Goal: Information Seeking & Learning: Compare options

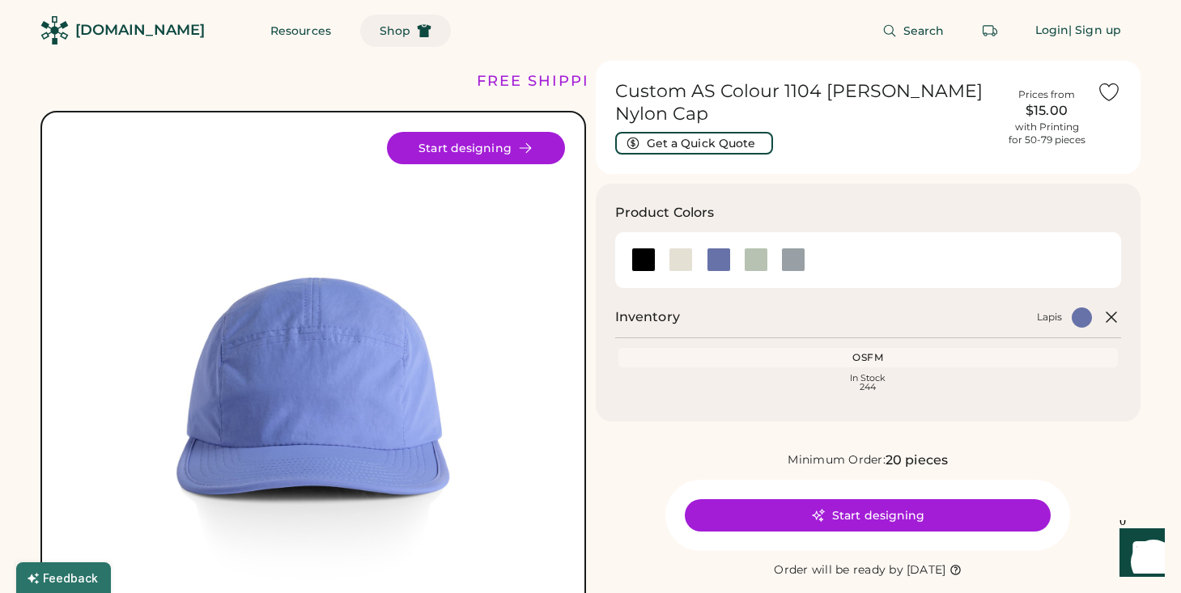
click at [380, 32] on span "Shop" at bounding box center [395, 30] width 31 height 11
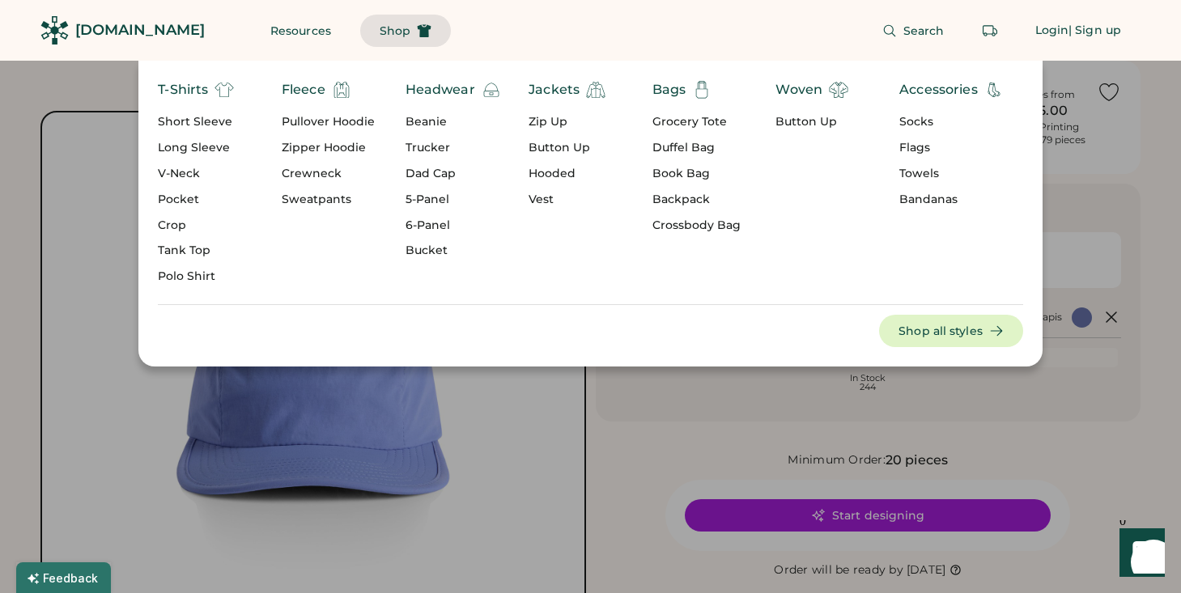
click at [429, 172] on div "Dad Cap" at bounding box center [452, 174] width 95 height 16
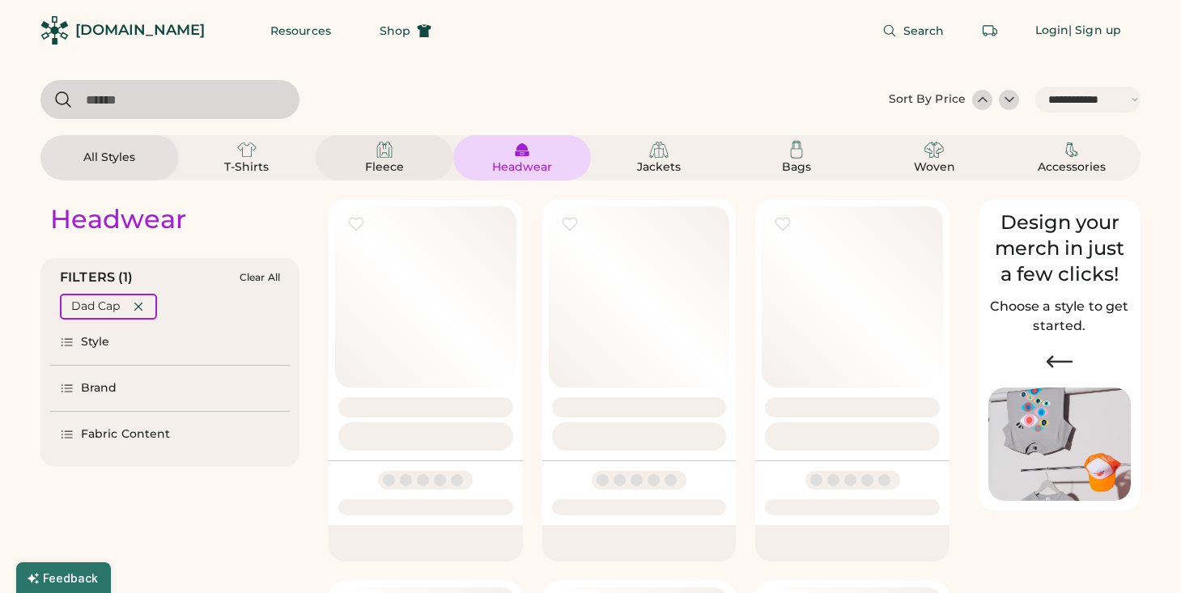
select select "*****"
select select "*"
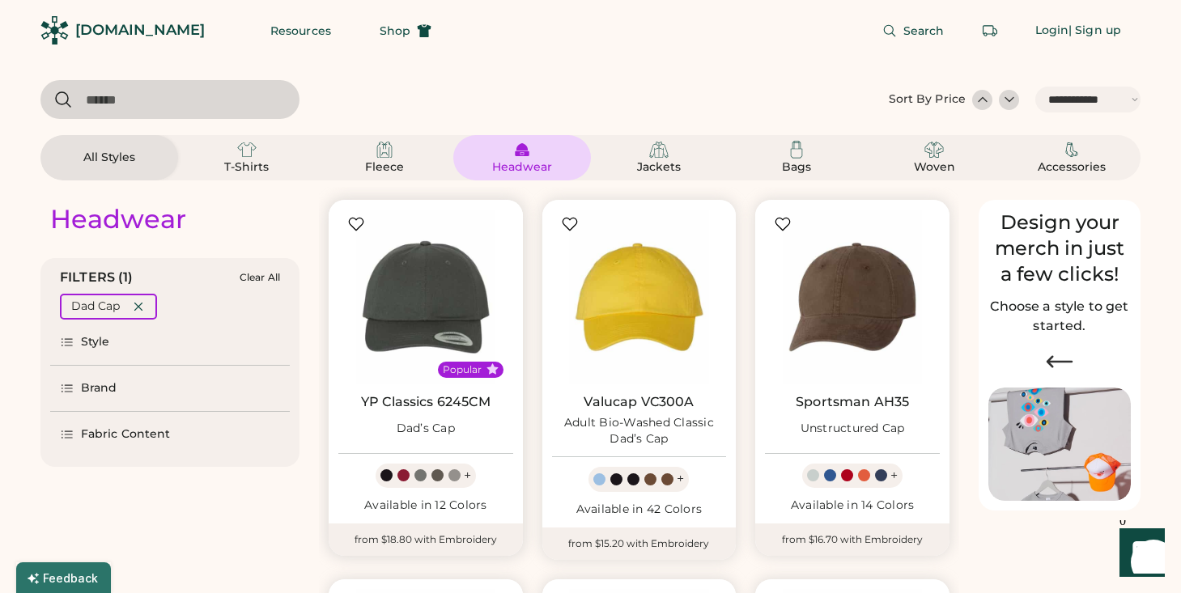
scroll to position [343, 0]
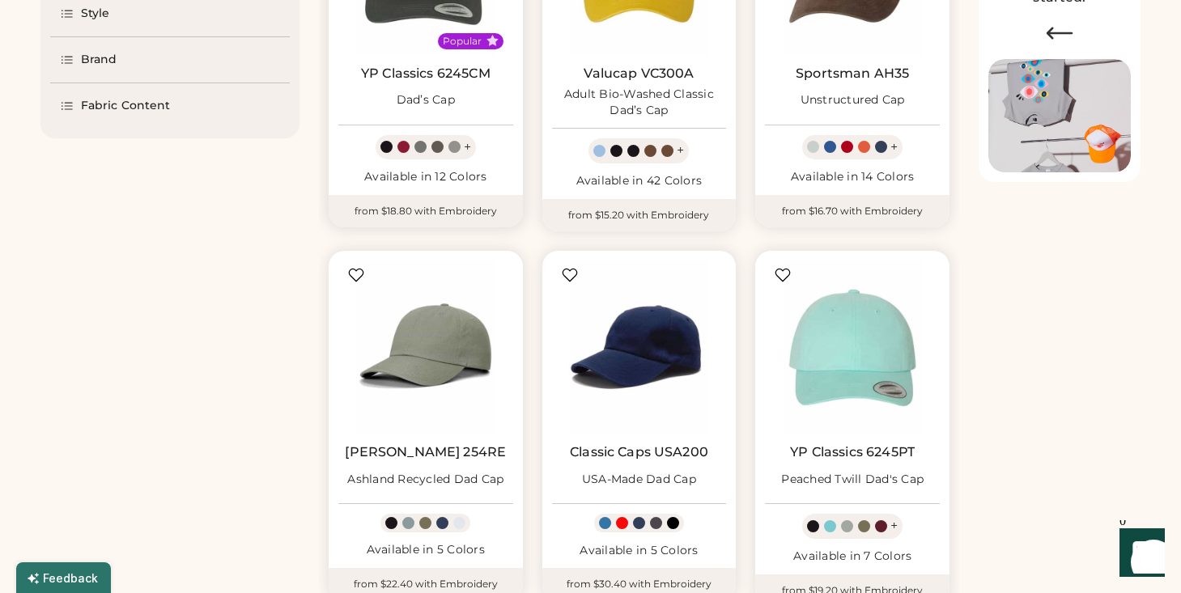
select select "*****"
select select "*"
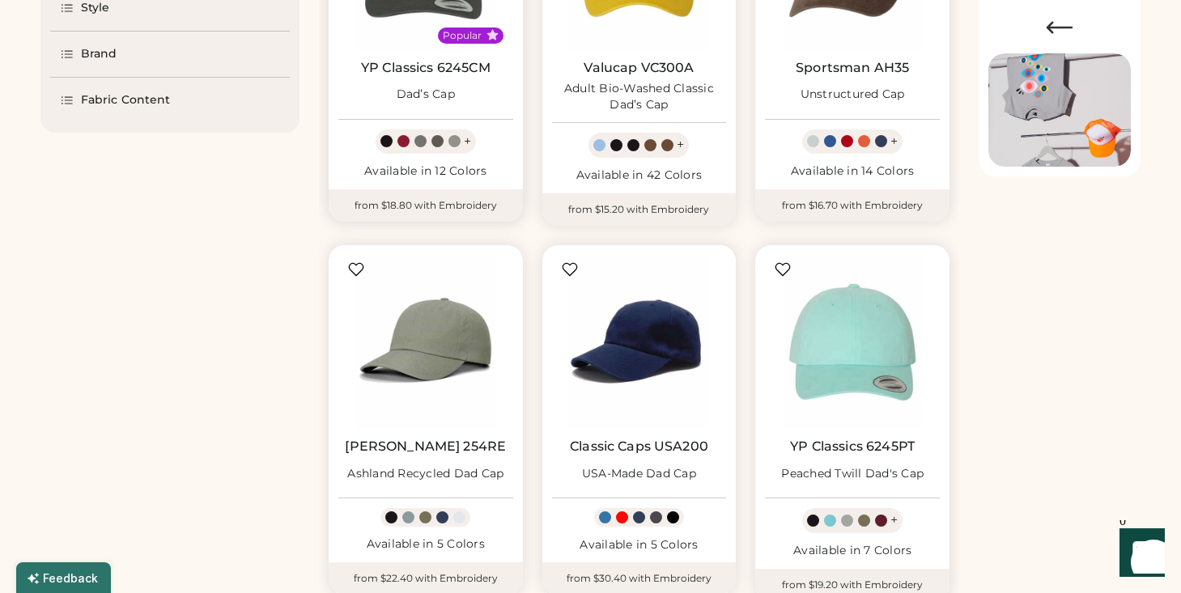
scroll to position [0, 0]
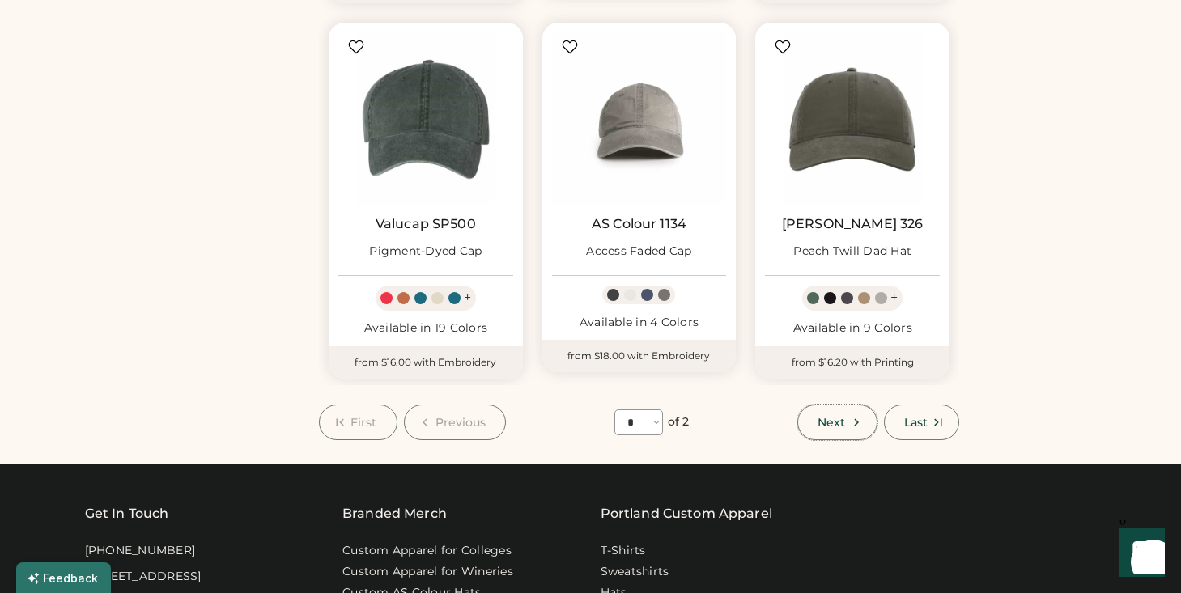
click at [847, 410] on button "Next" at bounding box center [836, 423] width 79 height 36
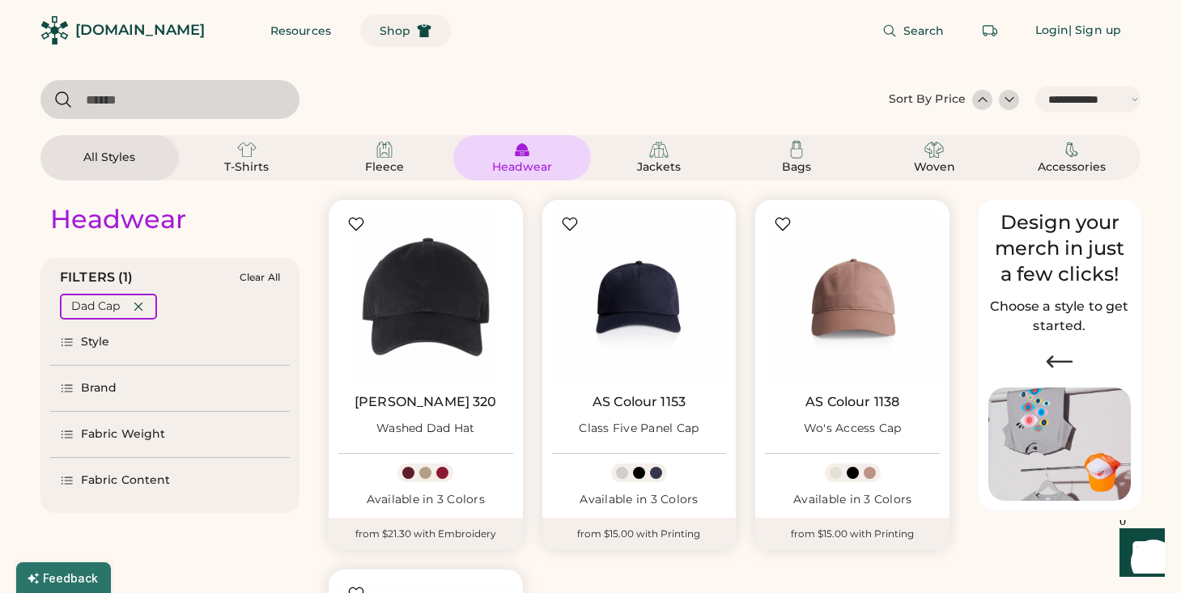
click at [380, 32] on span "Shop" at bounding box center [395, 30] width 31 height 11
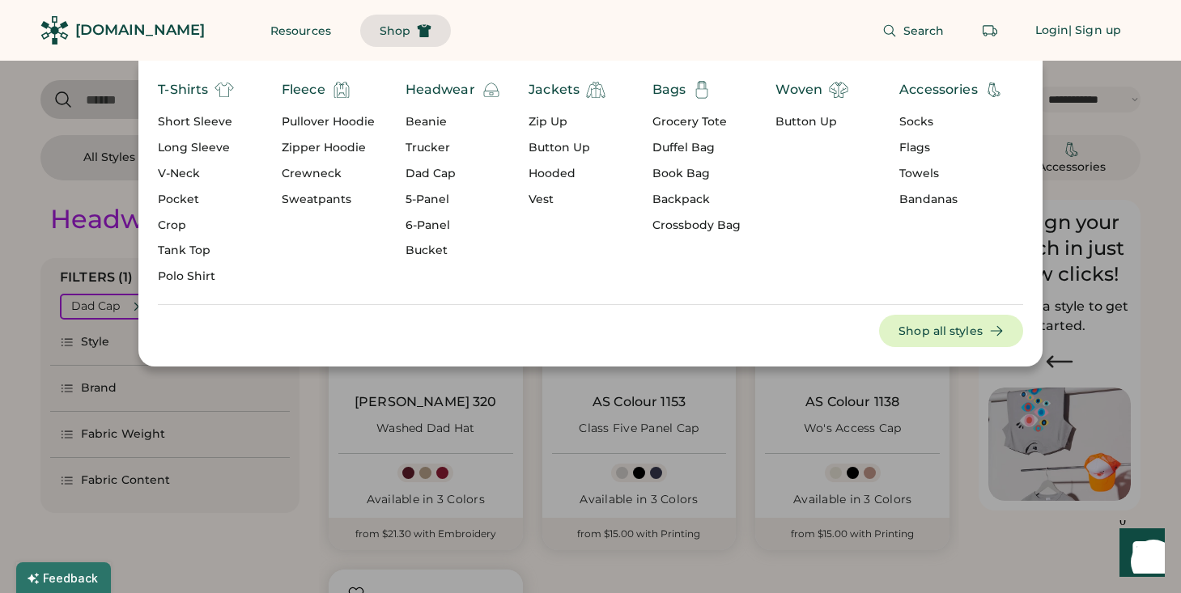
click at [429, 198] on div "5-Panel" at bounding box center [452, 200] width 95 height 16
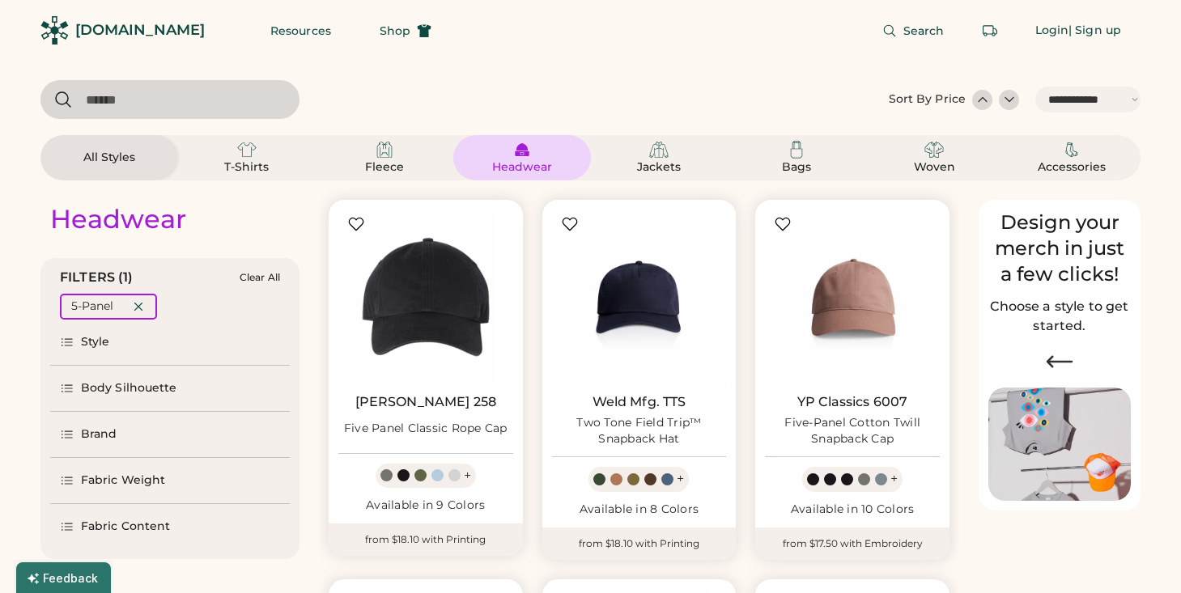
select select "*"
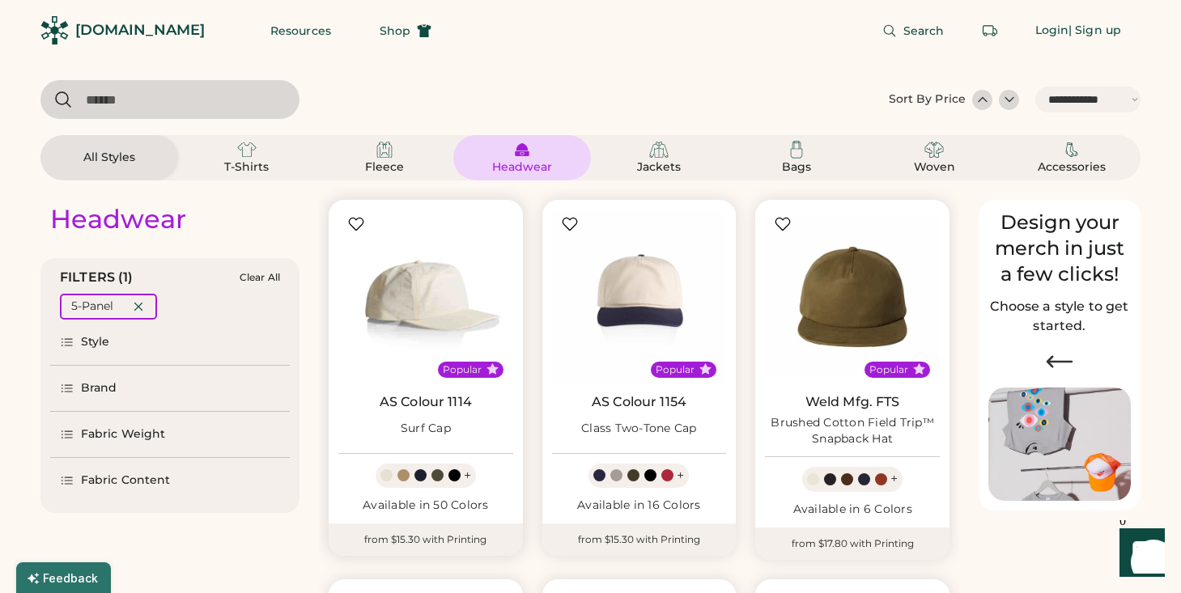
click at [437, 308] on img at bounding box center [425, 297] width 175 height 175
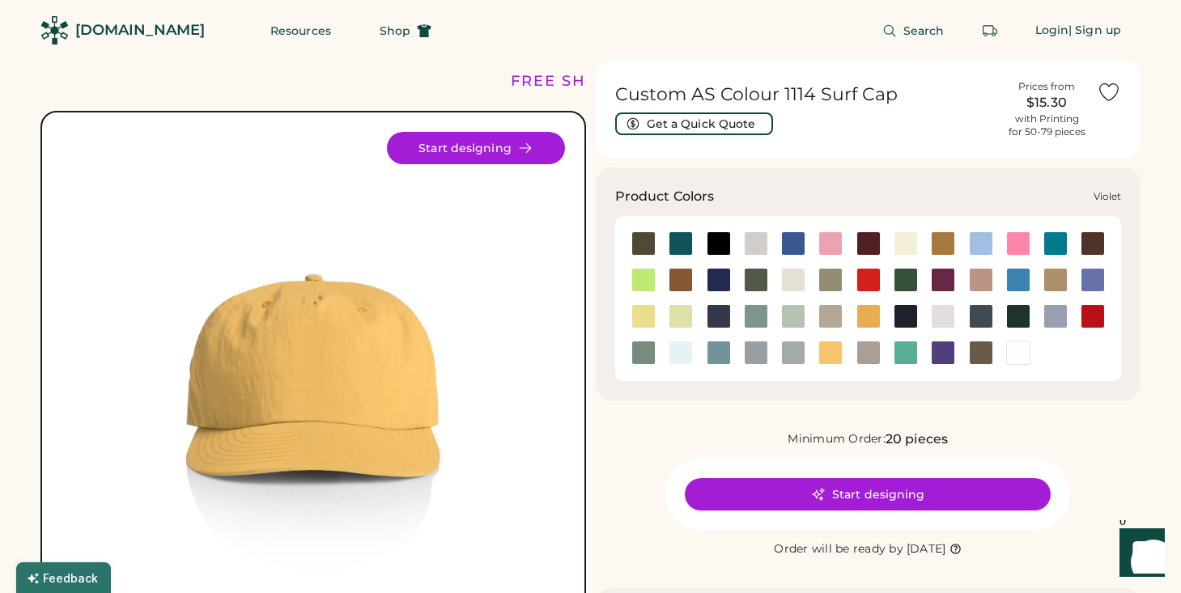
click at [939, 354] on div at bounding box center [943, 353] width 24 height 24
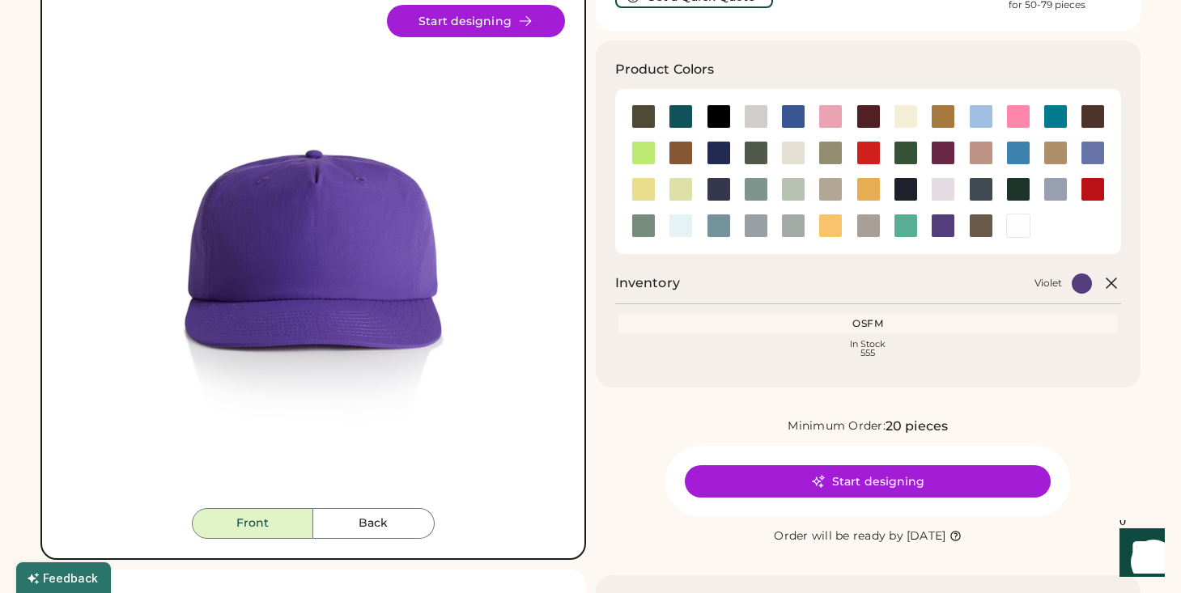
scroll to position [87, 0]
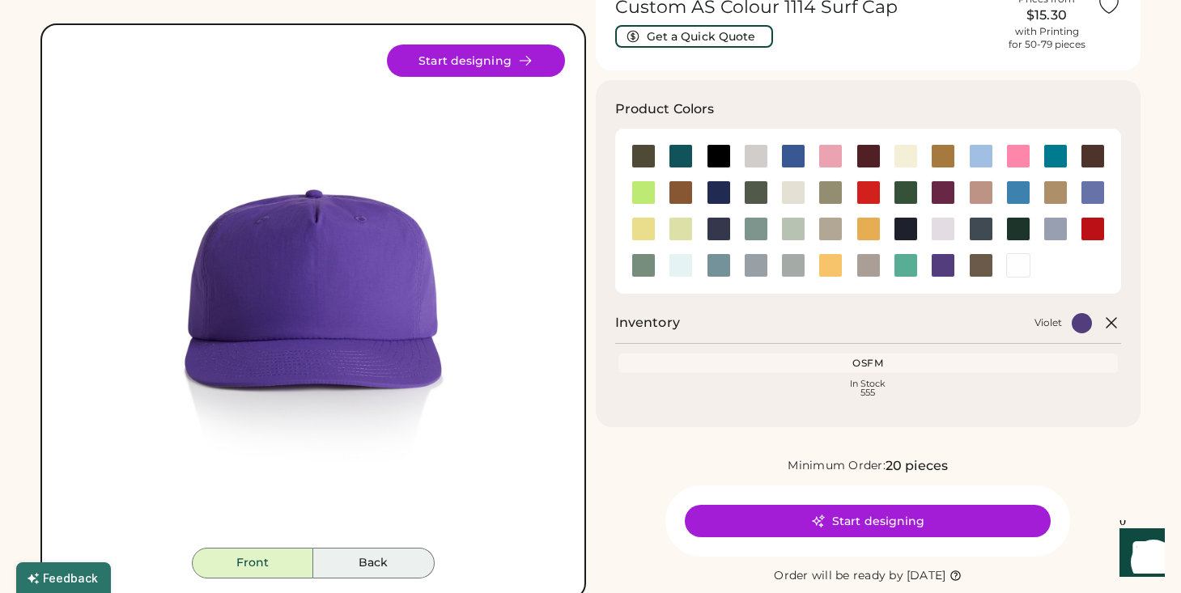
click at [370, 564] on button "Back" at bounding box center [373, 563] width 121 height 31
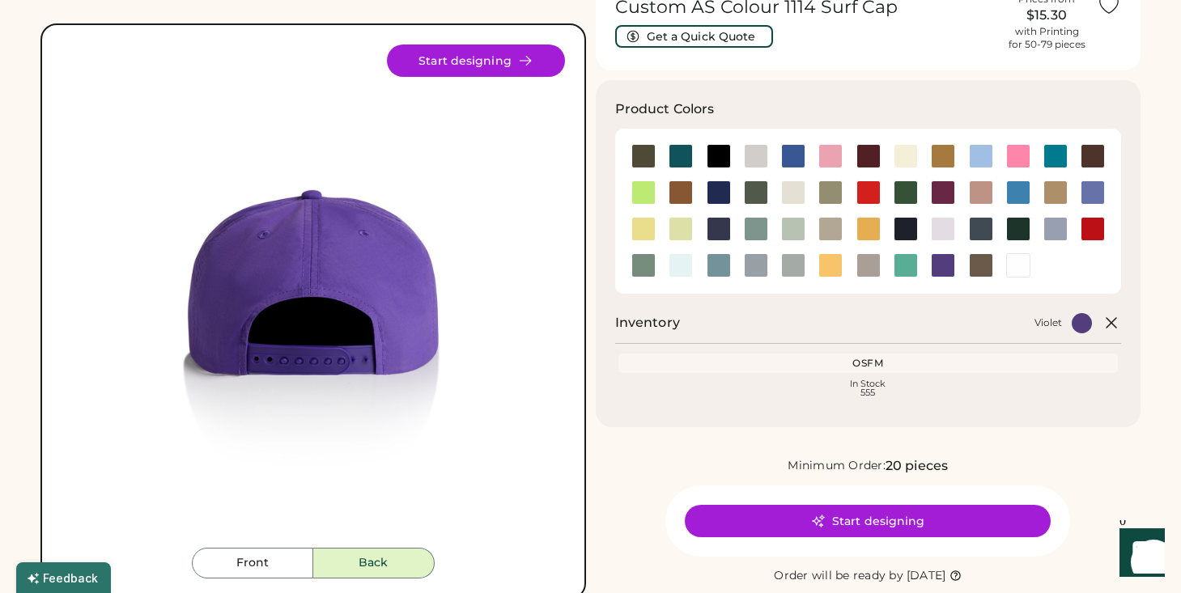
click at [363, 558] on button "Back" at bounding box center [373, 563] width 121 height 31
click at [269, 554] on button "Front" at bounding box center [252, 563] width 121 height 31
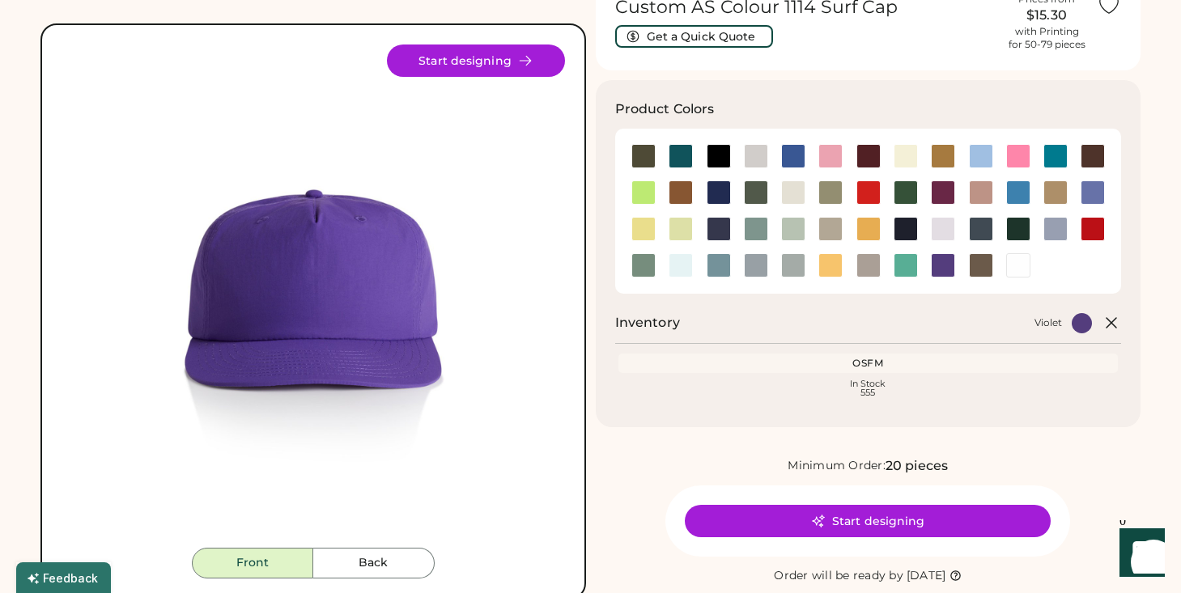
scroll to position [0, 0]
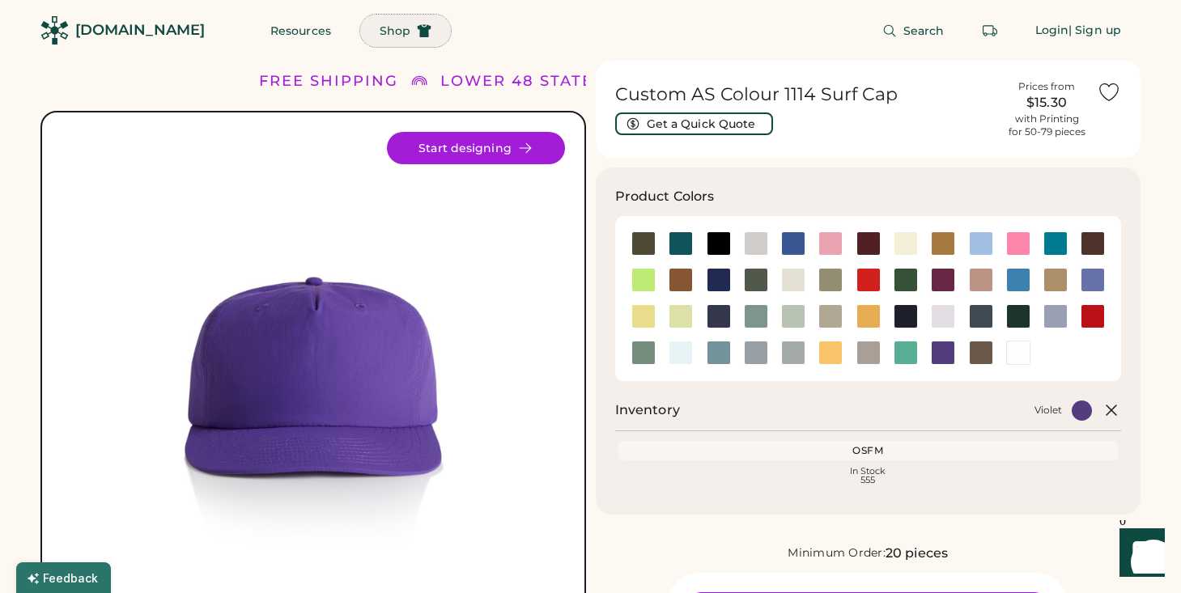
click at [380, 31] on span "Shop" at bounding box center [395, 30] width 31 height 11
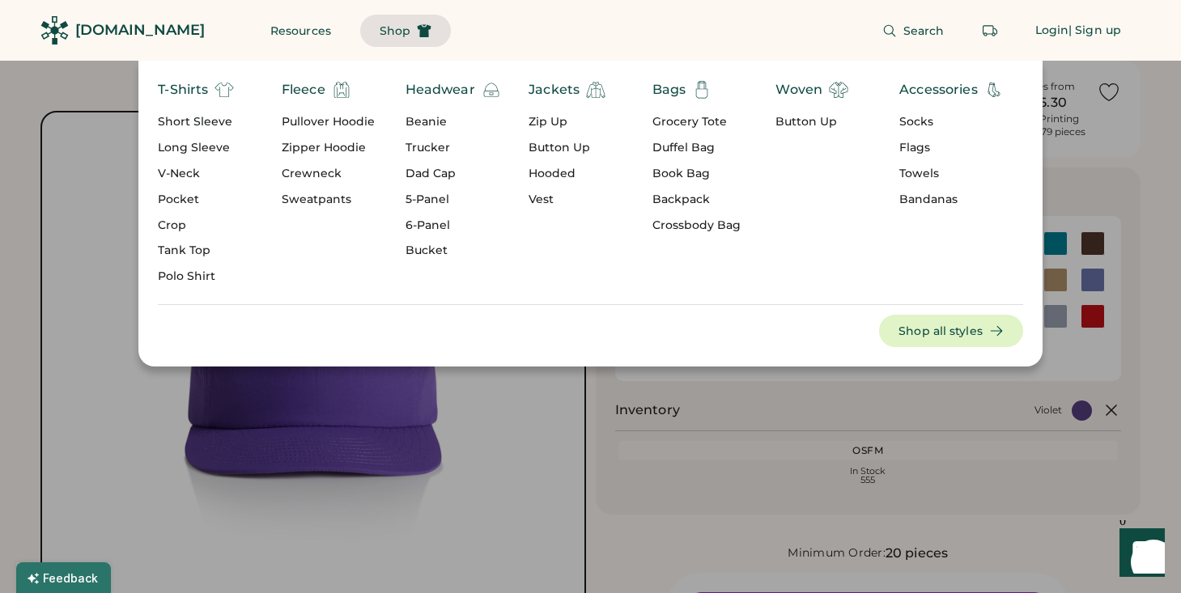
click at [439, 91] on div "Headwear" at bounding box center [440, 89] width 70 height 19
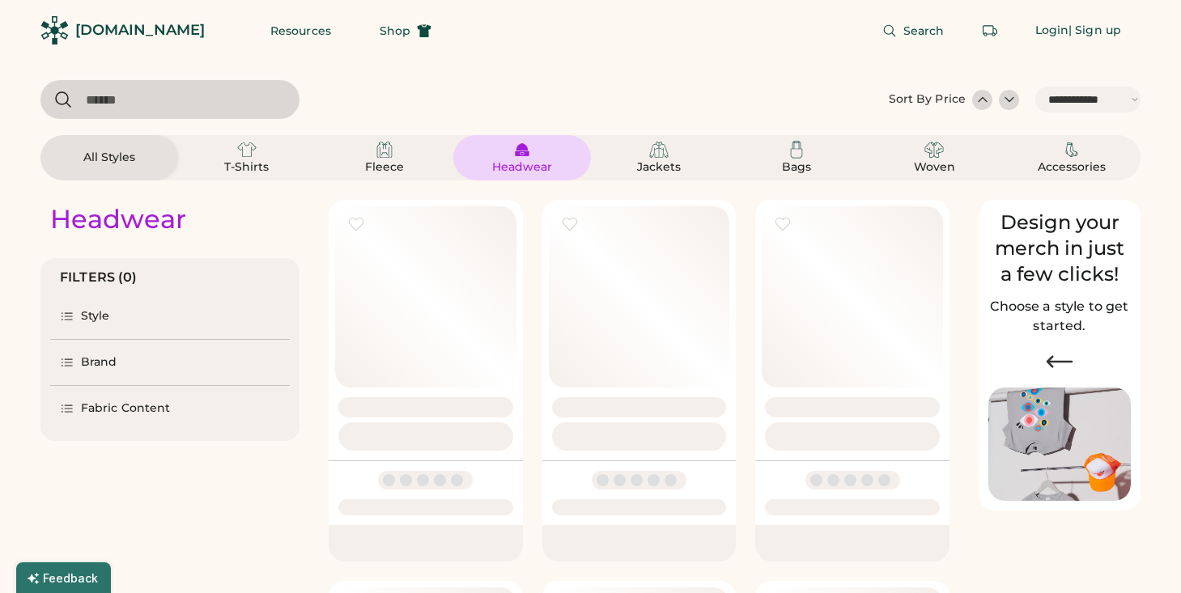
select select "*****"
select select "*"
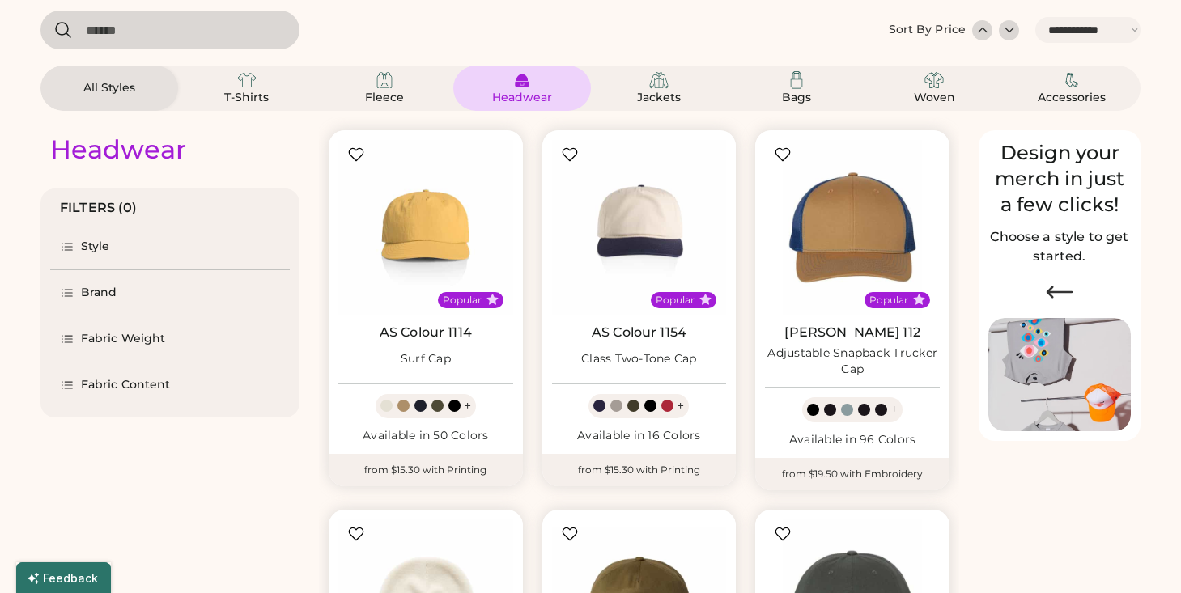
select select "*****"
select select "*"
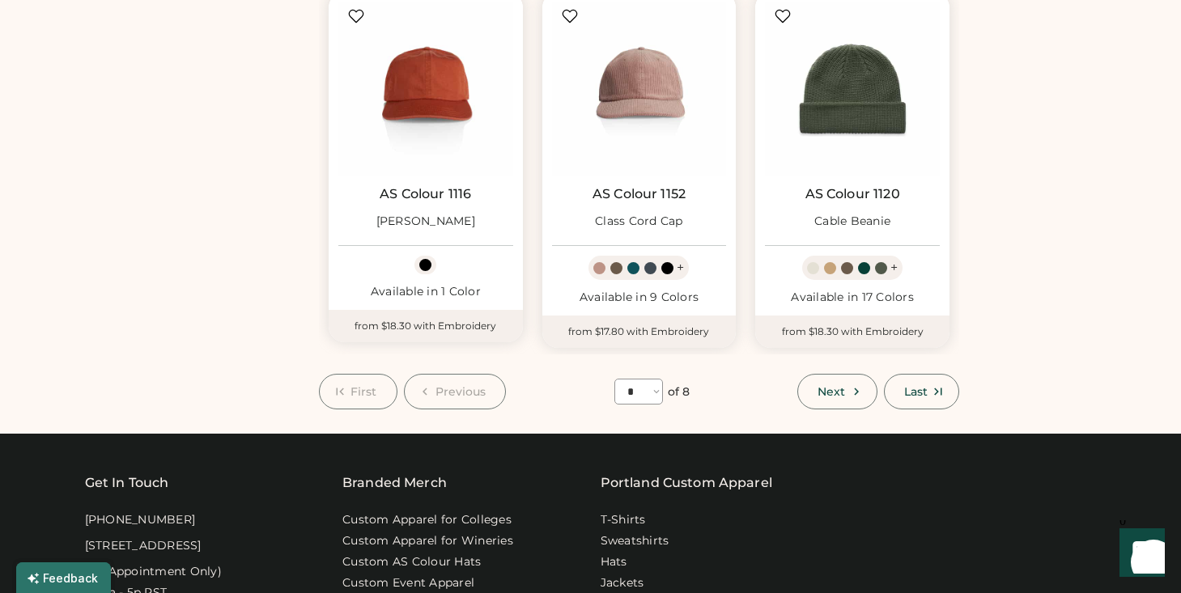
scroll to position [1390, 0]
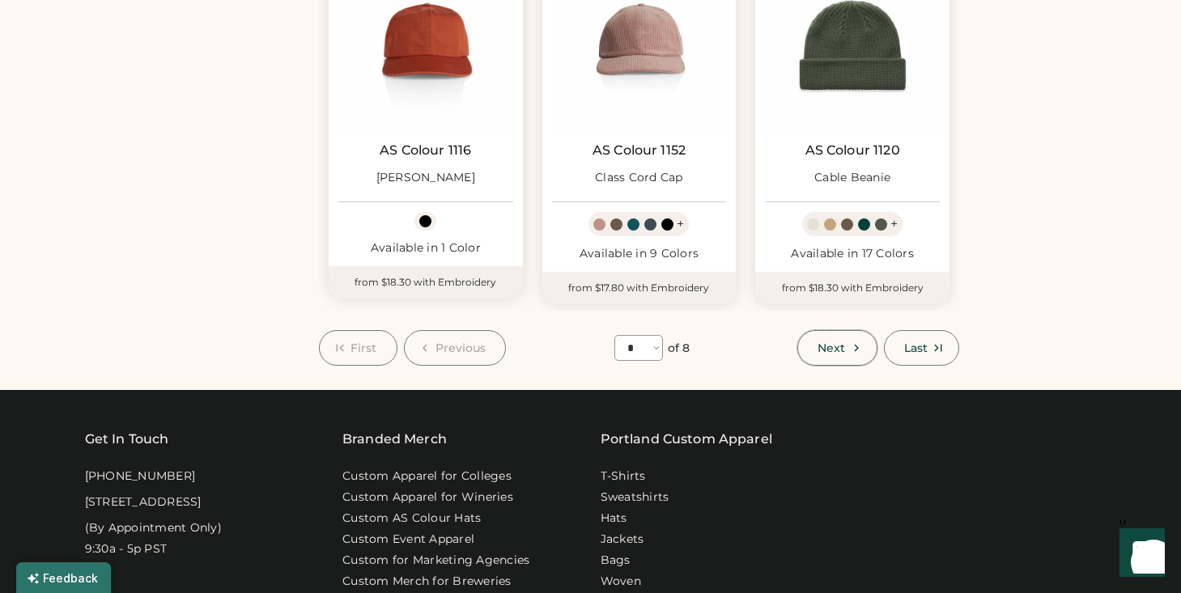
click at [821, 344] on span "Next" at bounding box center [831, 347] width 28 height 11
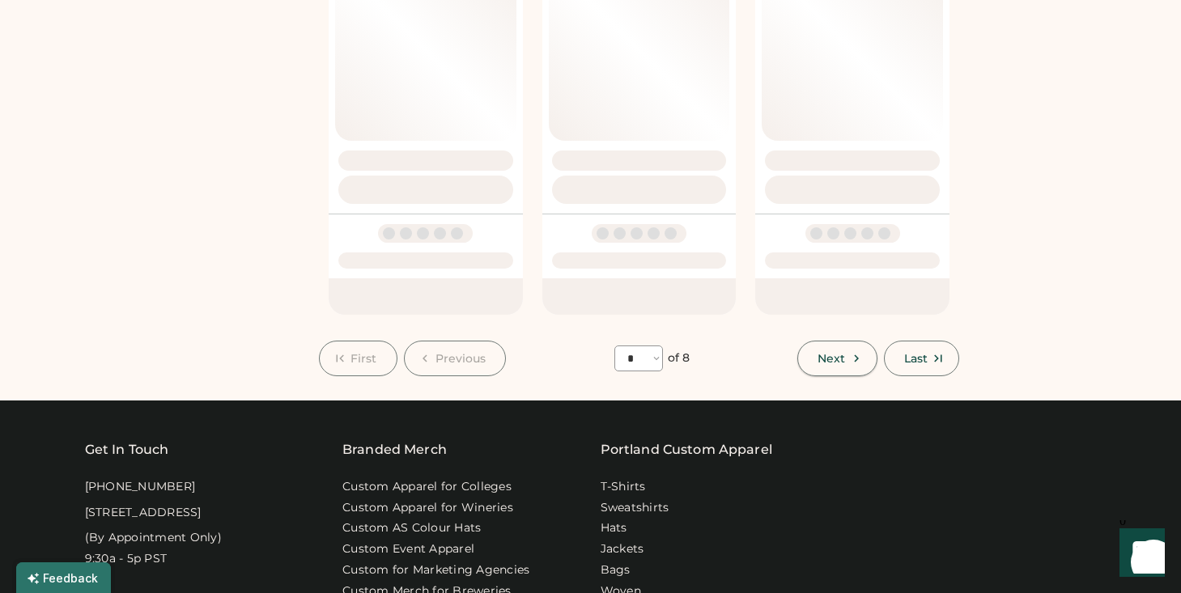
select select "*"
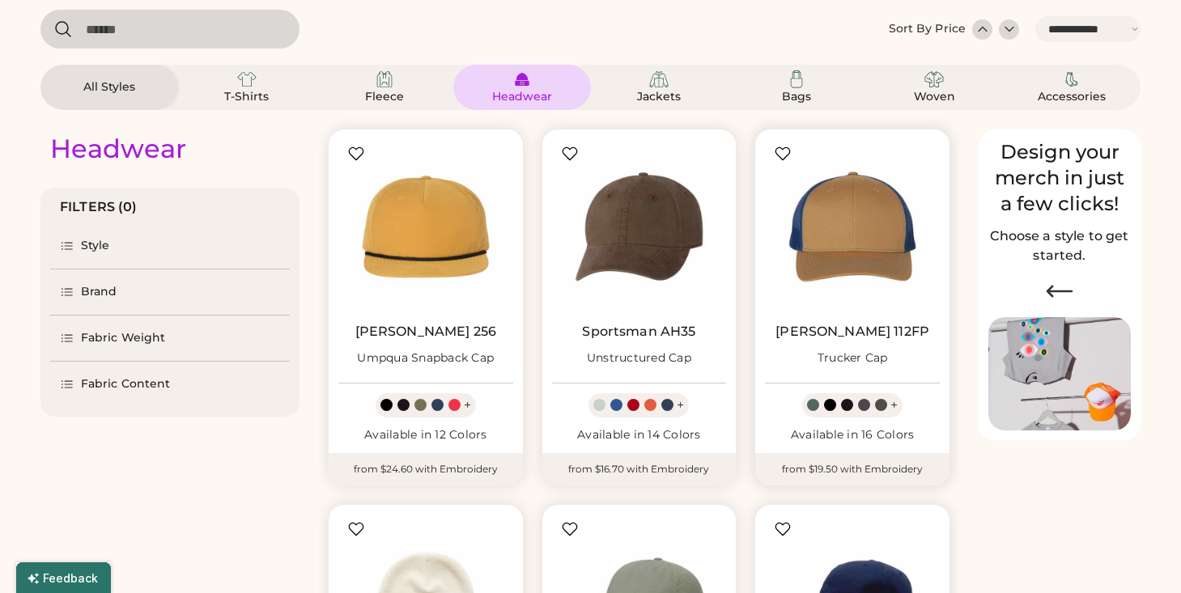
click at [833, 346] on div "Popular Richardson 112FP Trucker Cap + Available in 16 Colors" at bounding box center [852, 291] width 194 height 324
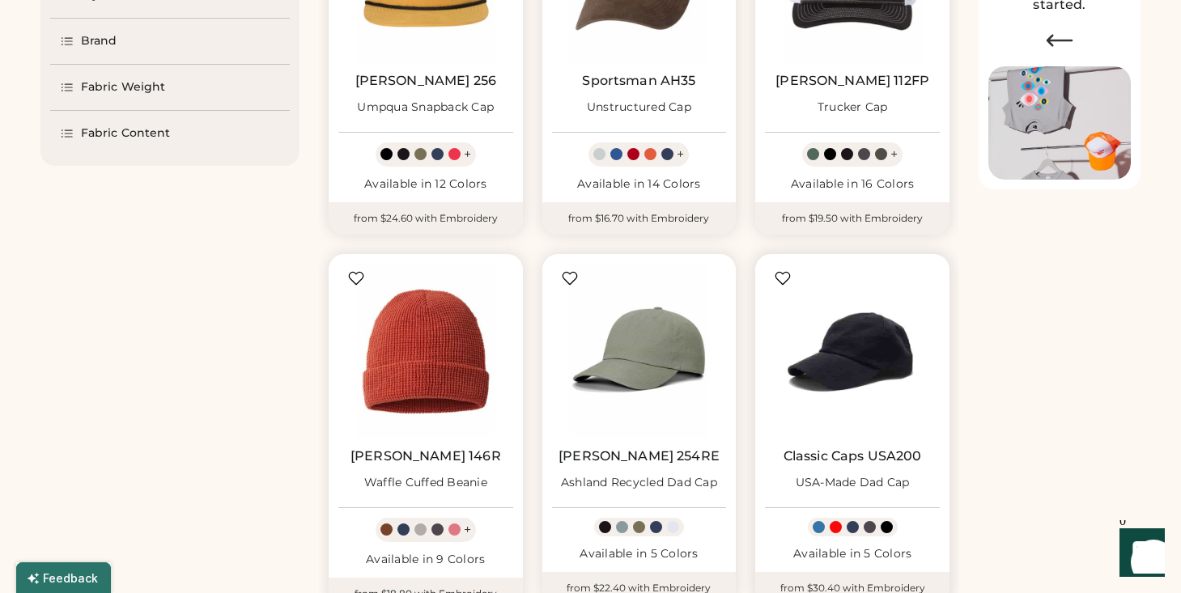
scroll to position [177, 0]
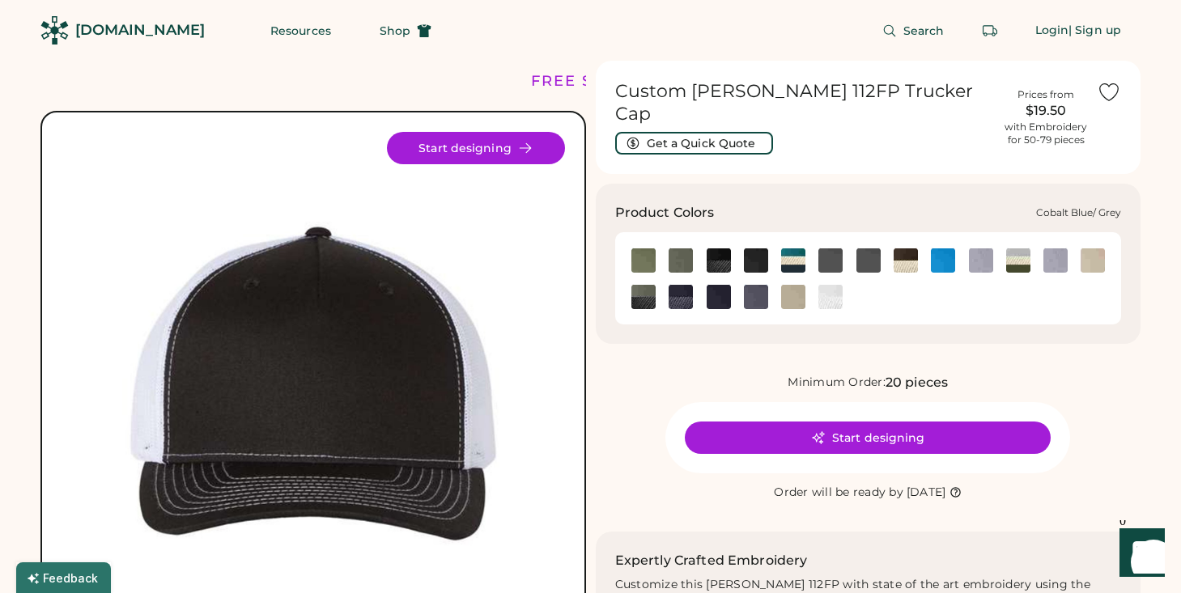
click at [935, 248] on img at bounding box center [943, 260] width 24 height 24
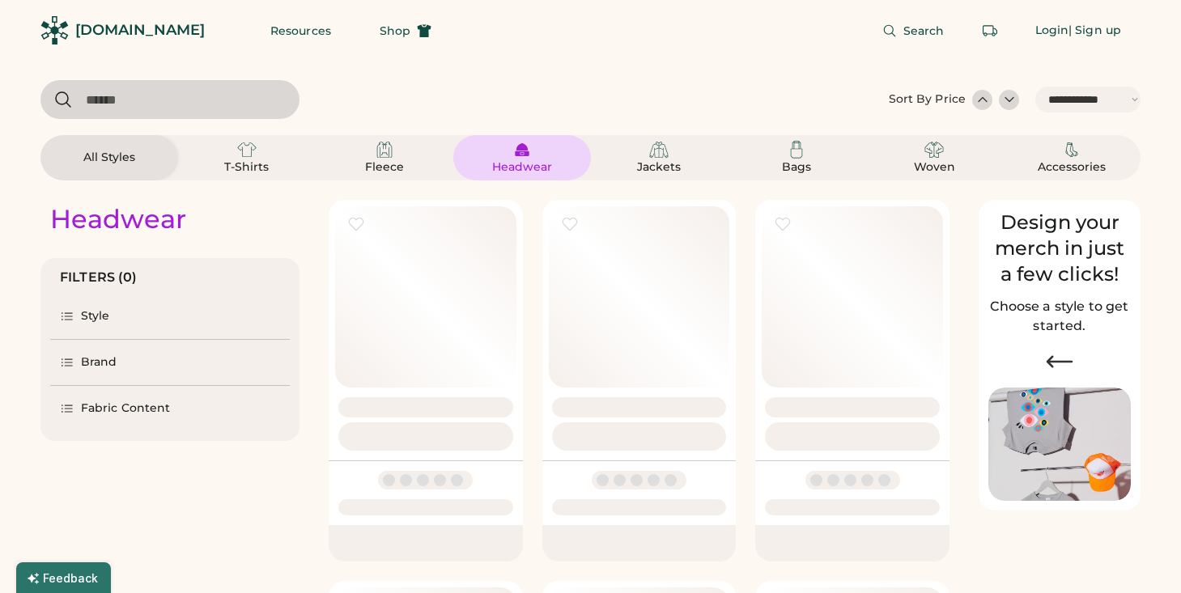
select select "*****"
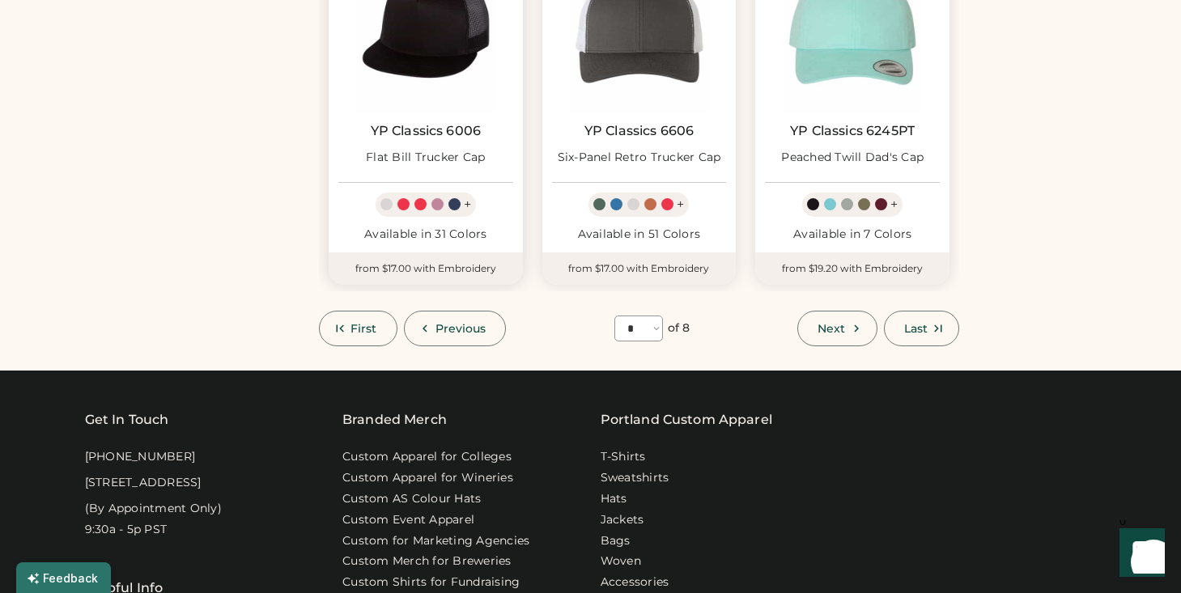
scroll to position [1411, 0]
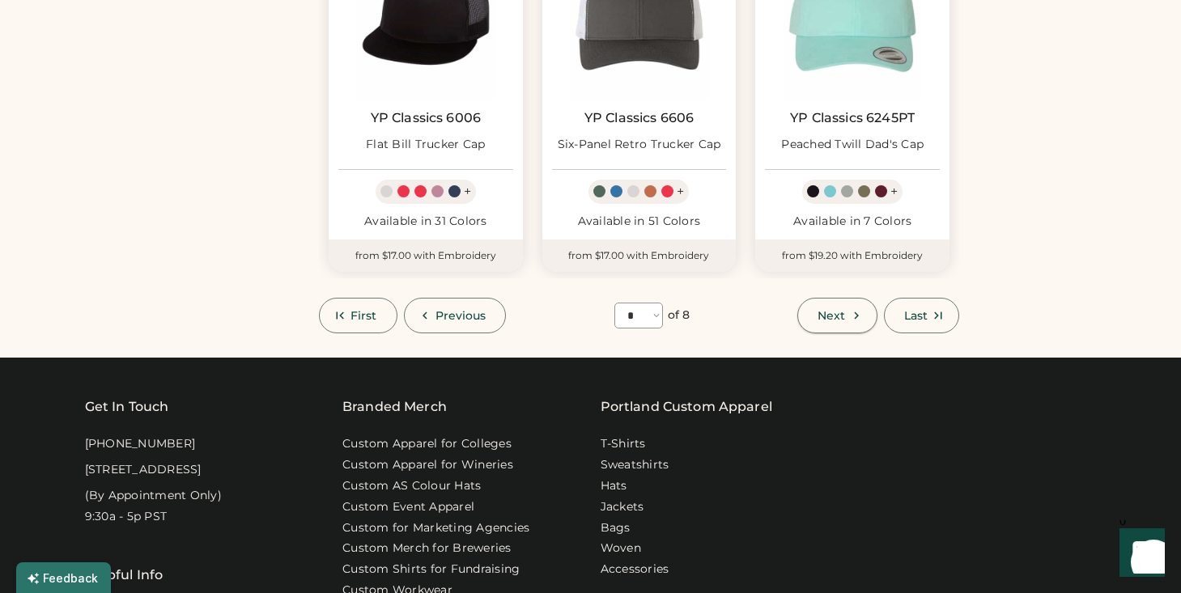
click at [845, 310] on button "Next" at bounding box center [836, 316] width 79 height 36
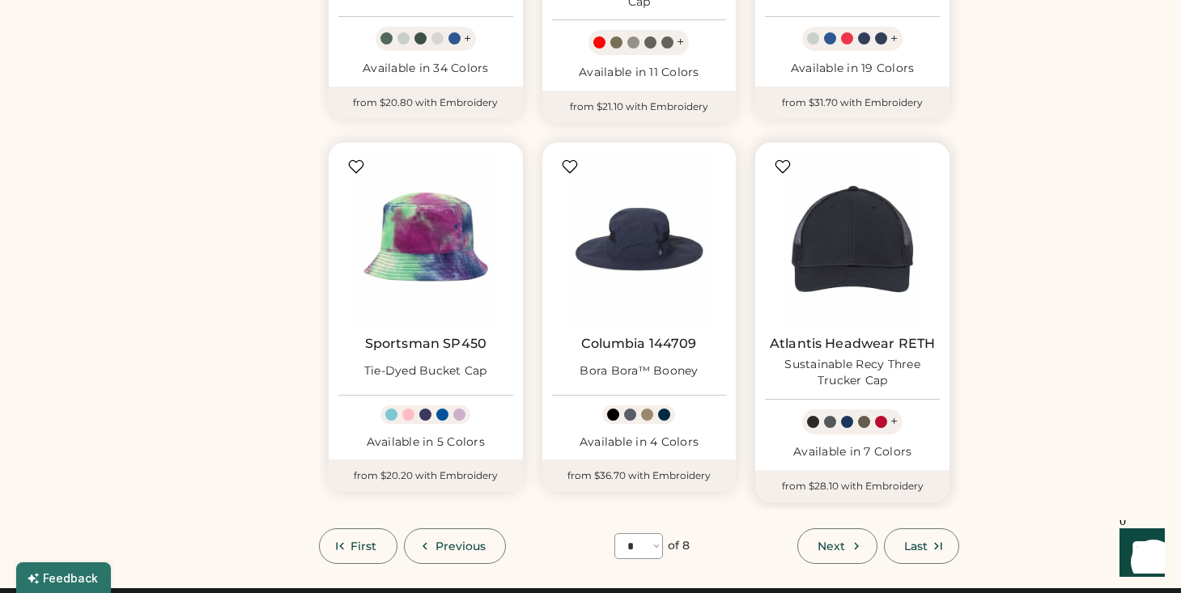
scroll to position [1192, 0]
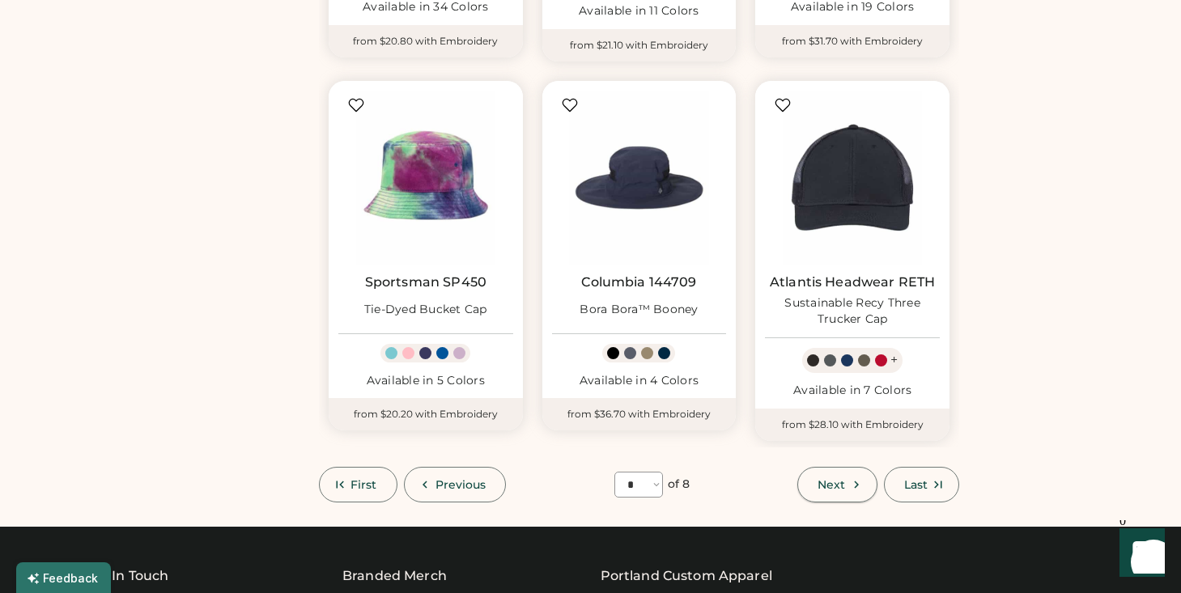
click at [827, 484] on span "Next" at bounding box center [831, 484] width 28 height 11
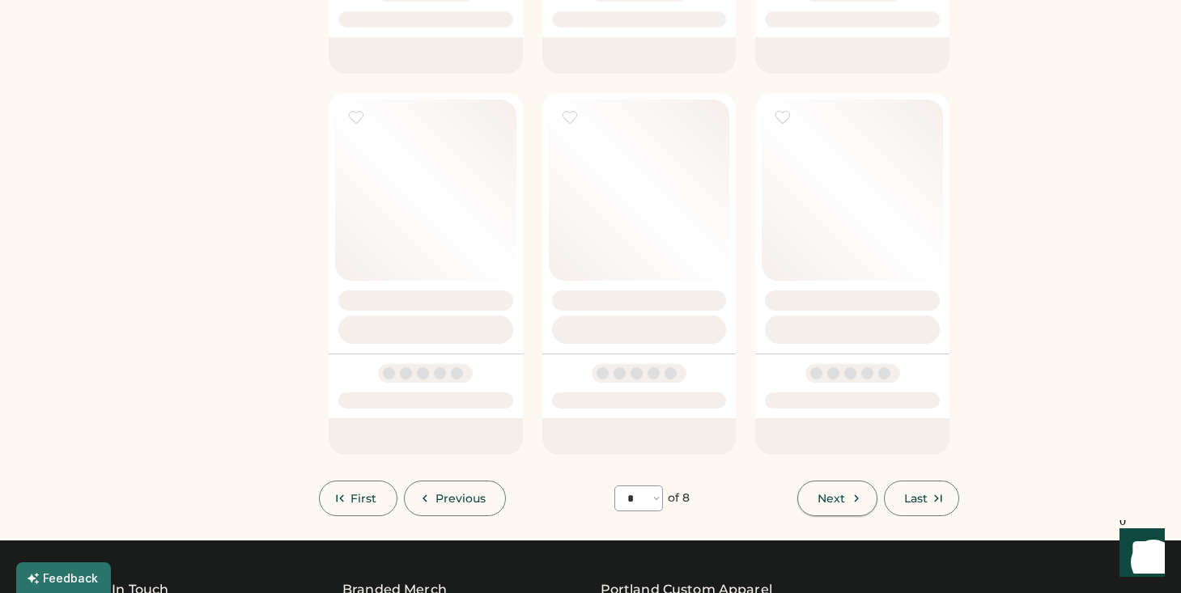
select select "*"
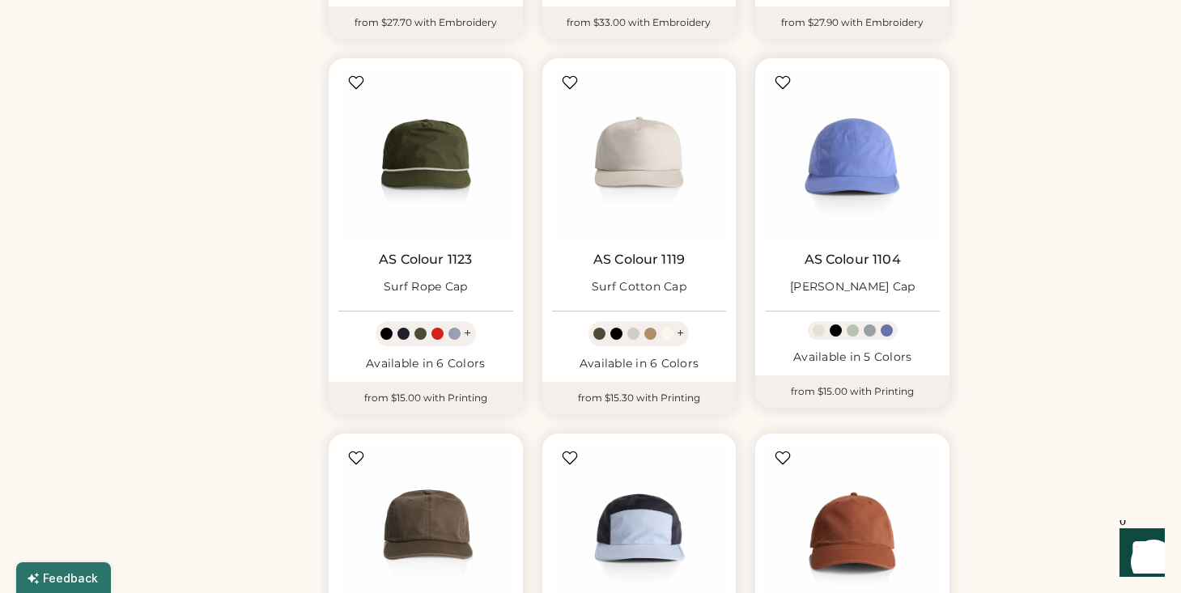
scroll to position [515, 0]
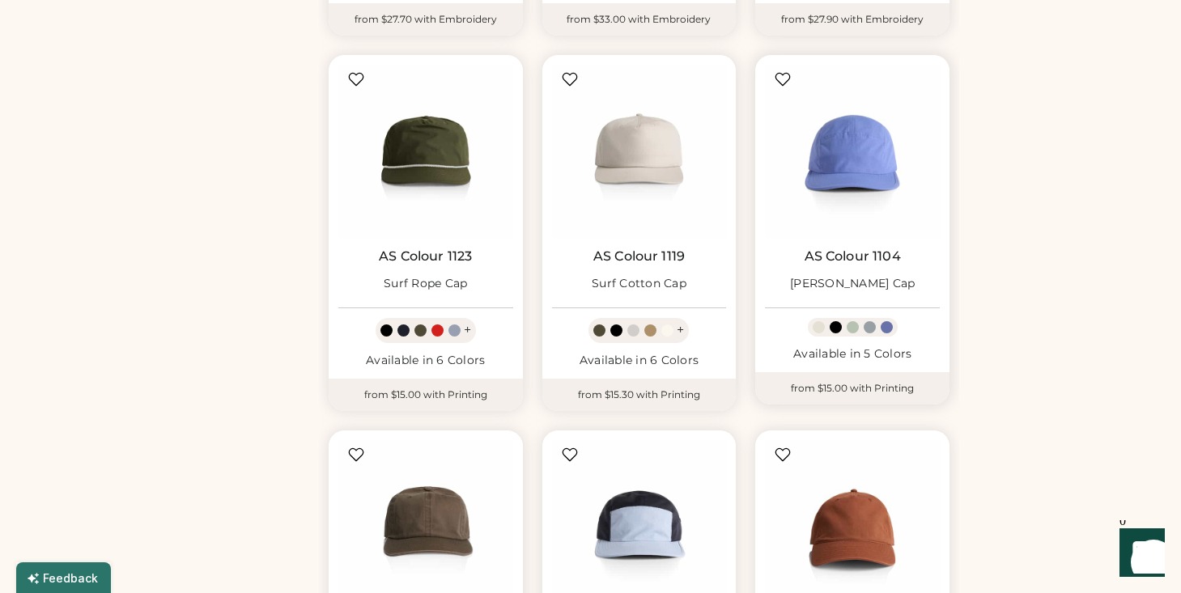
click at [837, 329] on div at bounding box center [836, 327] width 12 height 12
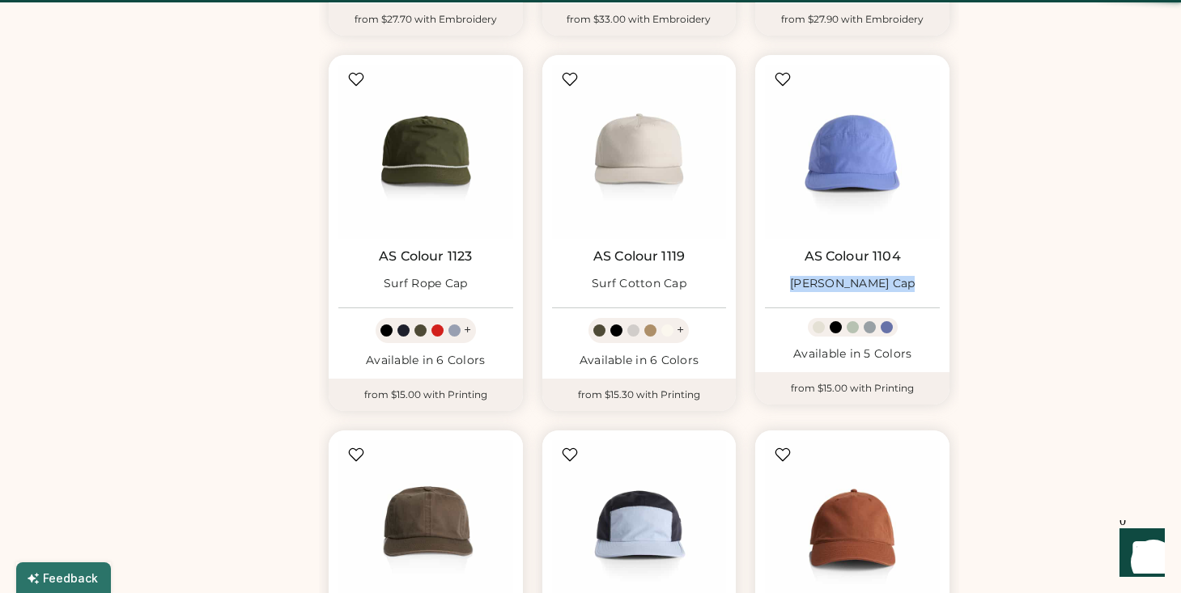
drag, startPoint x: 837, startPoint y: 329, endPoint x: 997, endPoint y: 240, distance: 182.9
click at [999, 243] on div "Headwear FILTERS (0) Style Brand Fabric Weight Fabric Content Popular The Game …" at bounding box center [590, 443] width 1100 height 1555
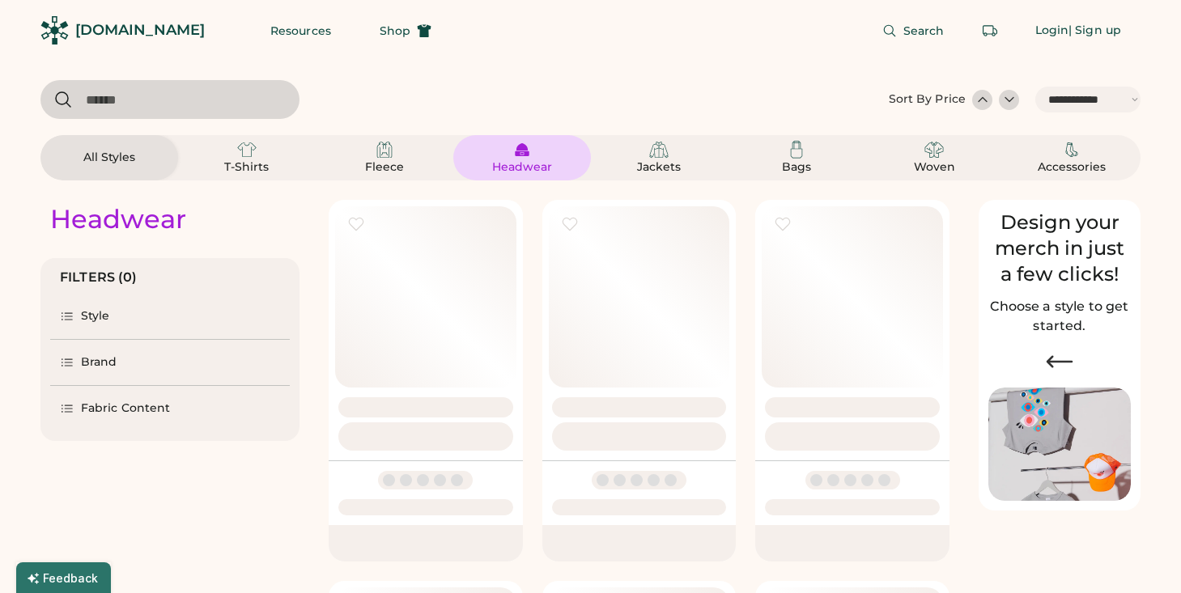
select select "*****"
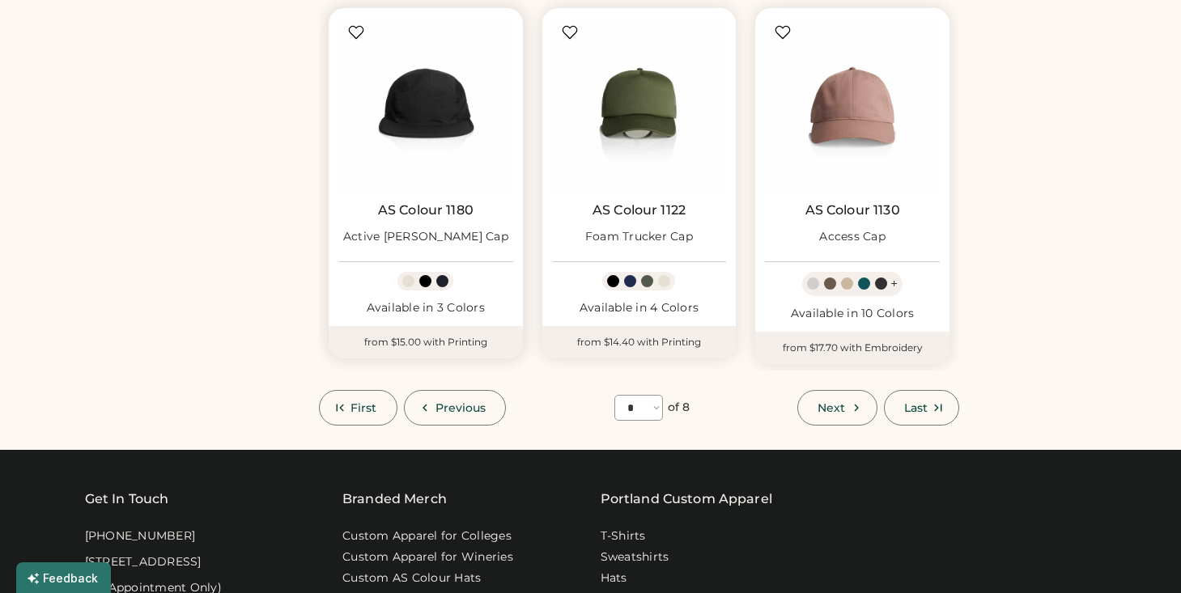
scroll to position [1289, 0]
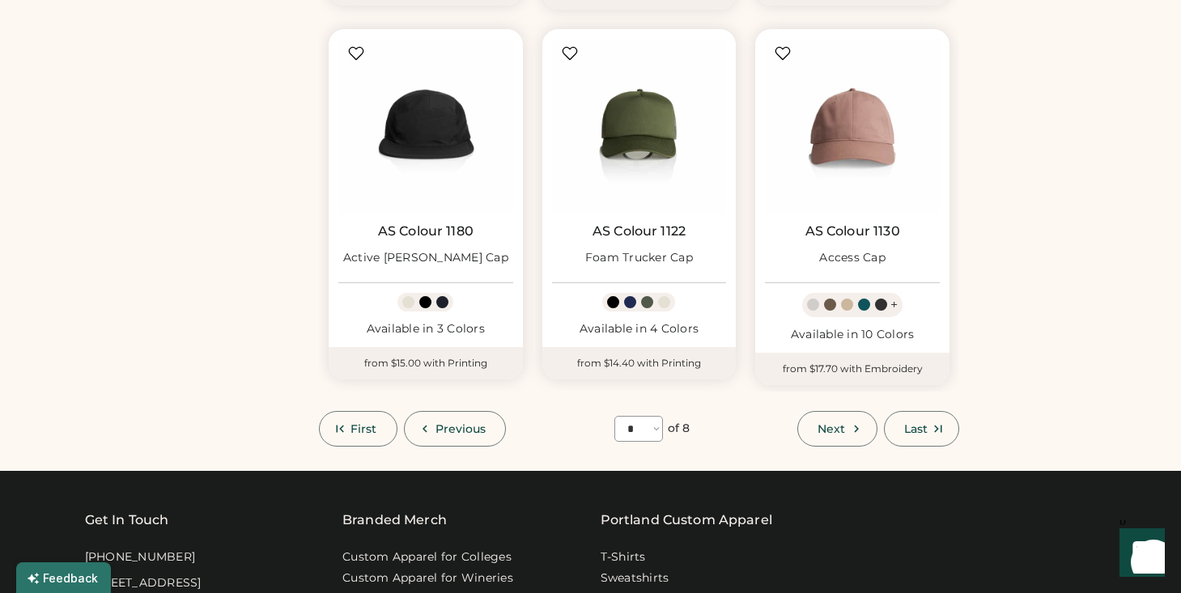
click at [860, 427] on icon at bounding box center [856, 429] width 15 height 15
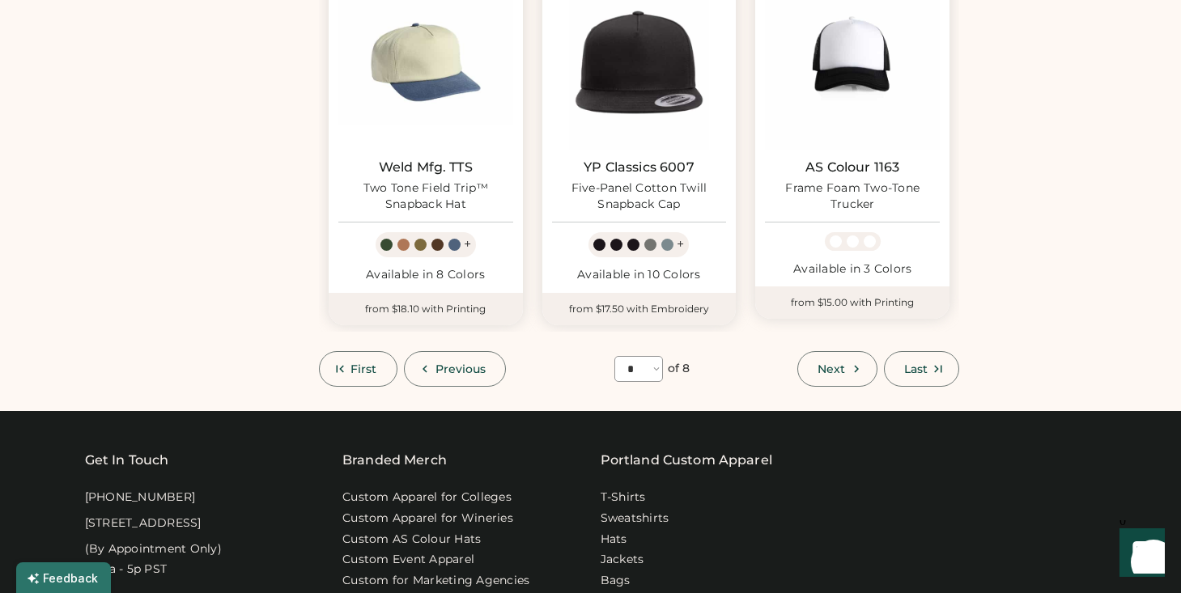
click at [851, 375] on icon at bounding box center [856, 369] width 15 height 15
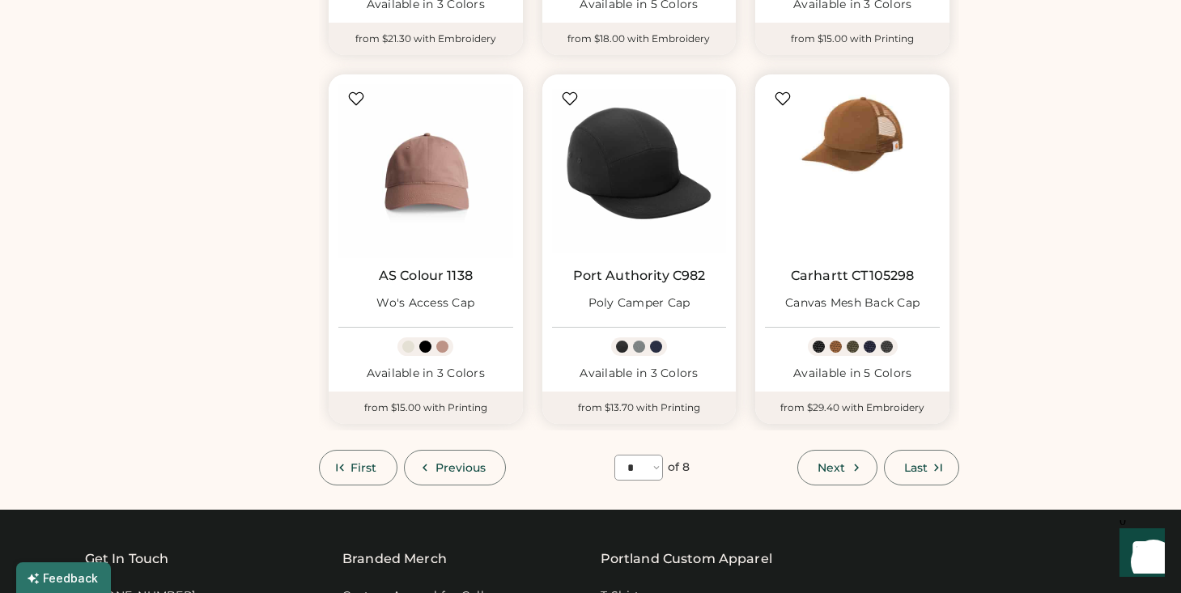
scroll to position [1309, 0]
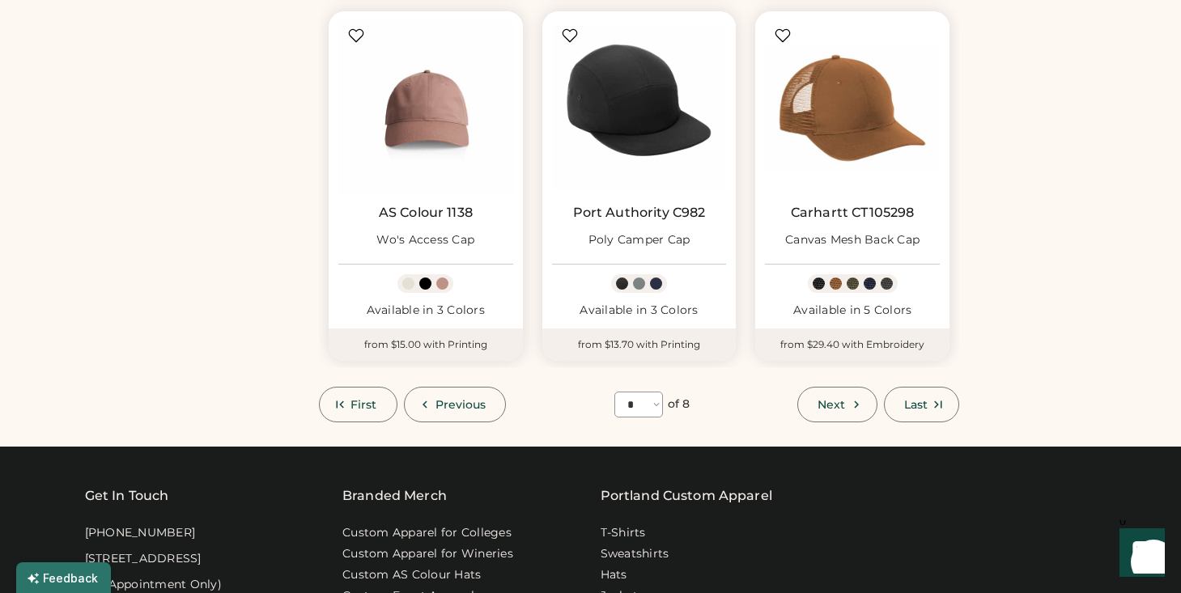
click at [846, 407] on button "Next" at bounding box center [836, 405] width 79 height 36
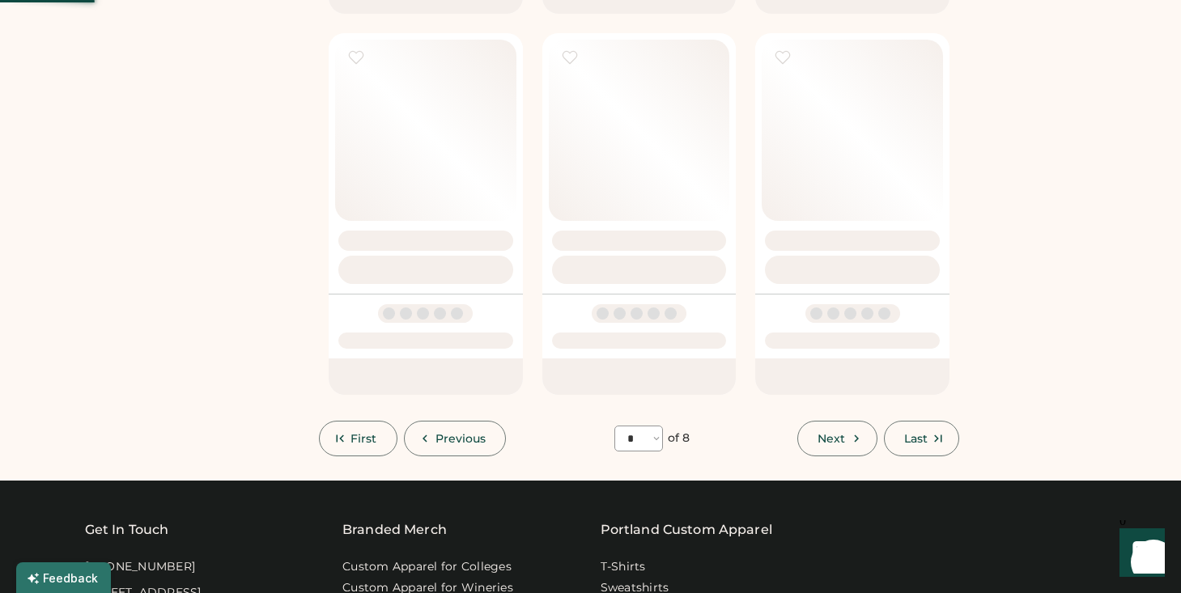
select select "*"
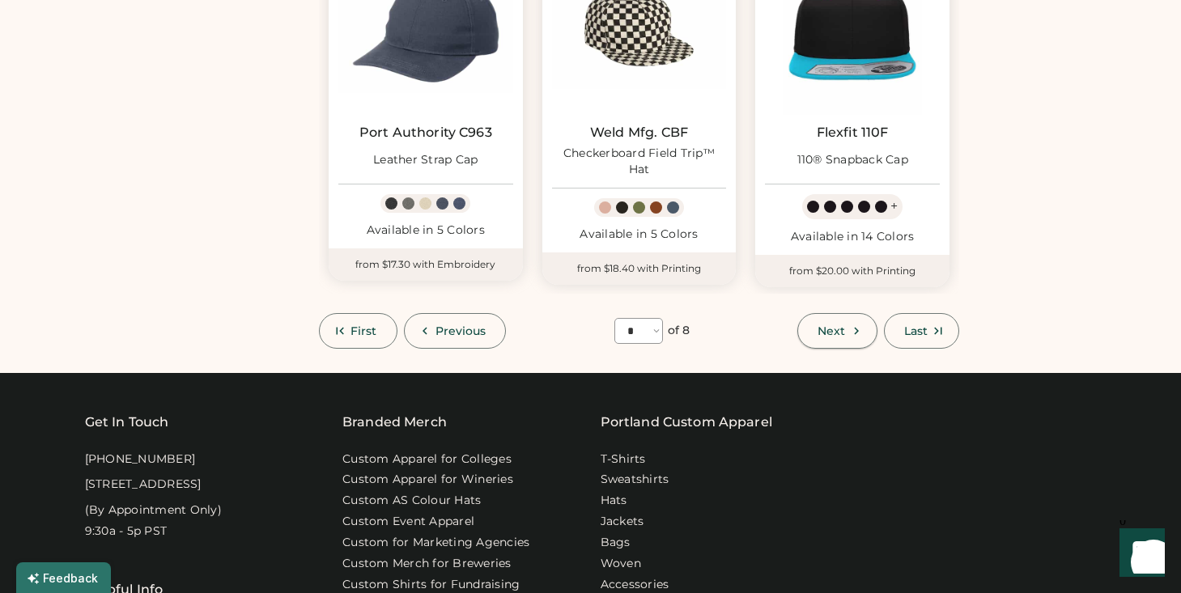
scroll to position [1348, 0]
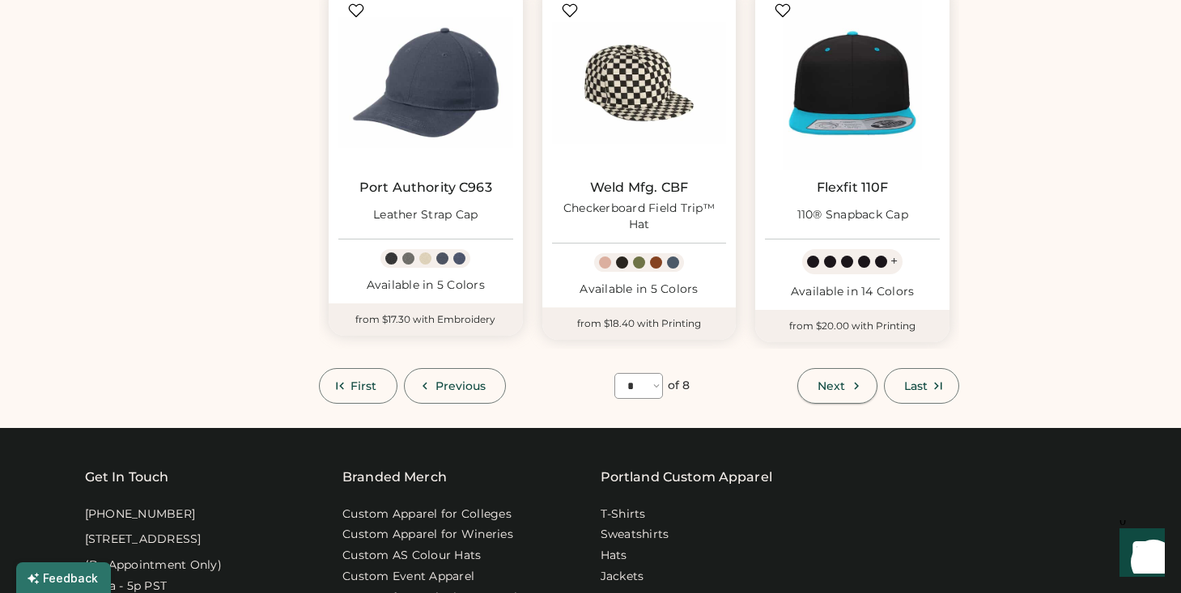
click at [835, 380] on span "Next" at bounding box center [831, 385] width 28 height 11
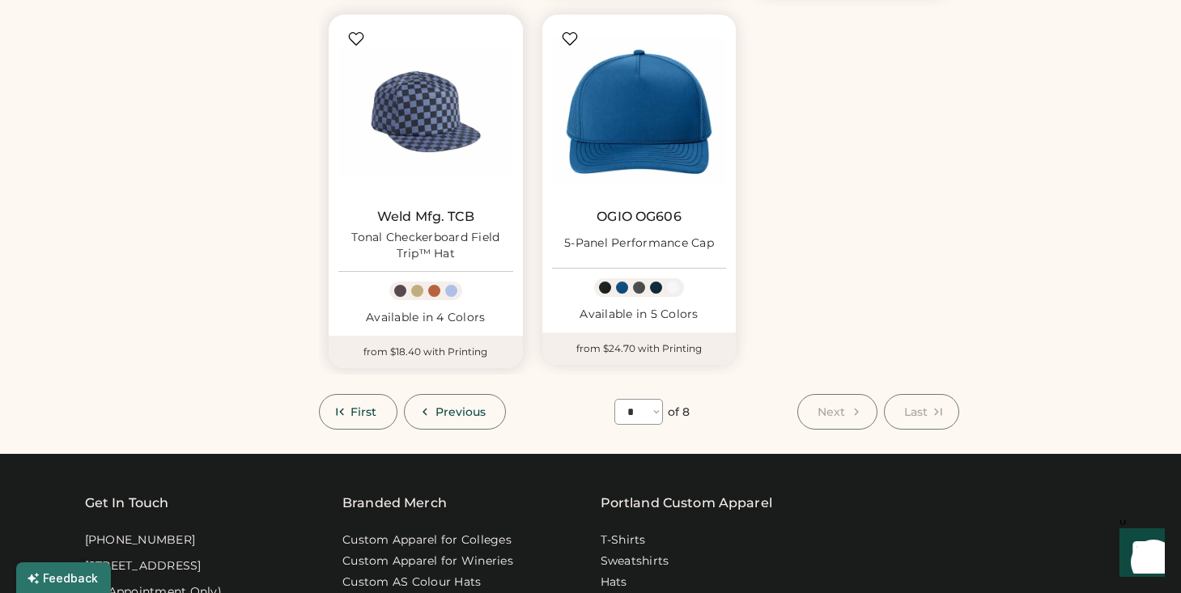
scroll to position [982, 0]
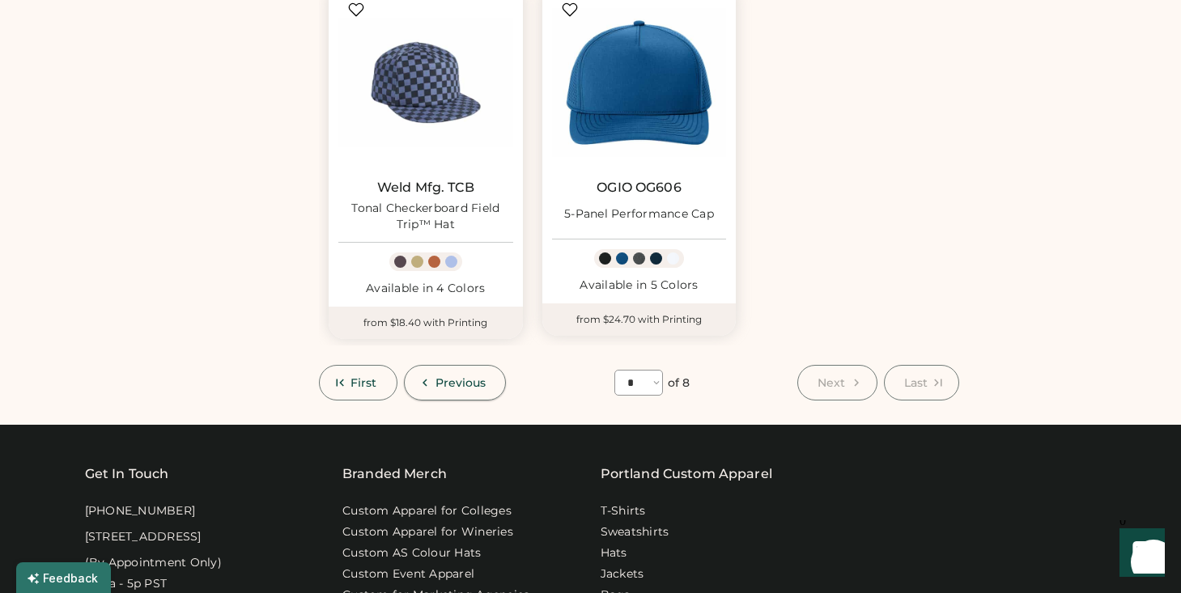
click at [482, 372] on button "Previous" at bounding box center [455, 383] width 103 height 36
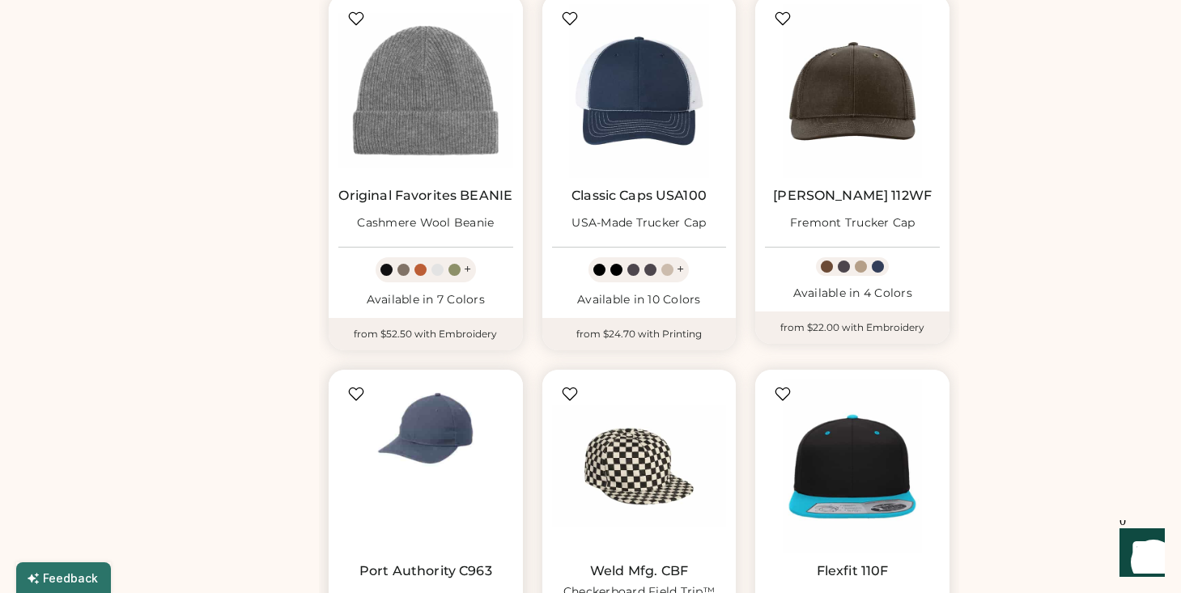
scroll to position [1504, 0]
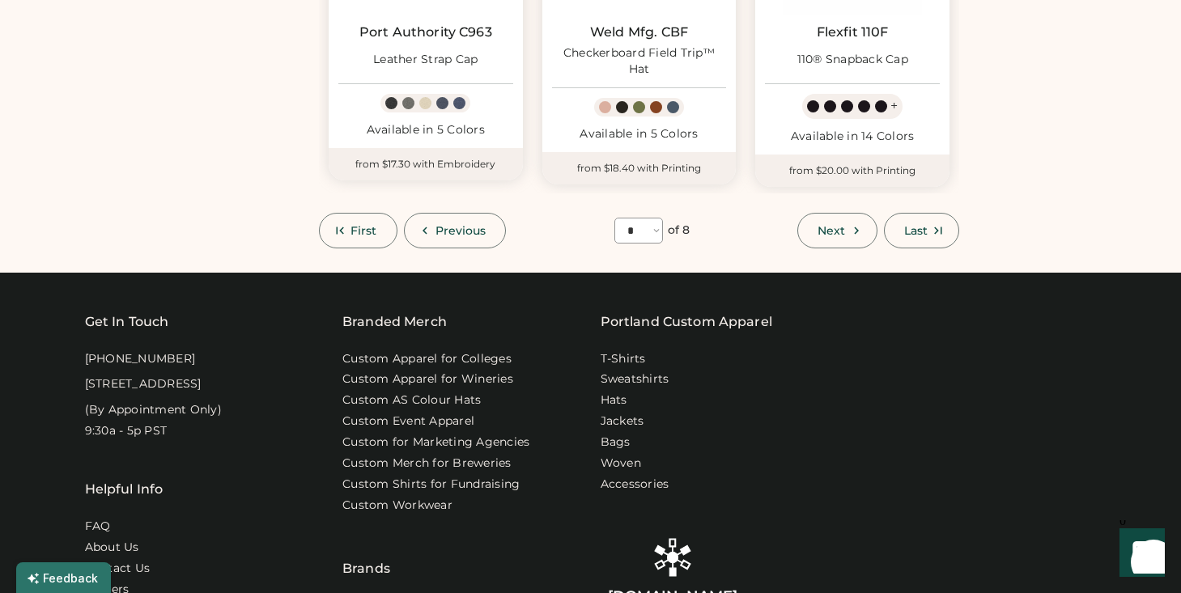
click at [490, 229] on button "Previous" at bounding box center [455, 231] width 103 height 36
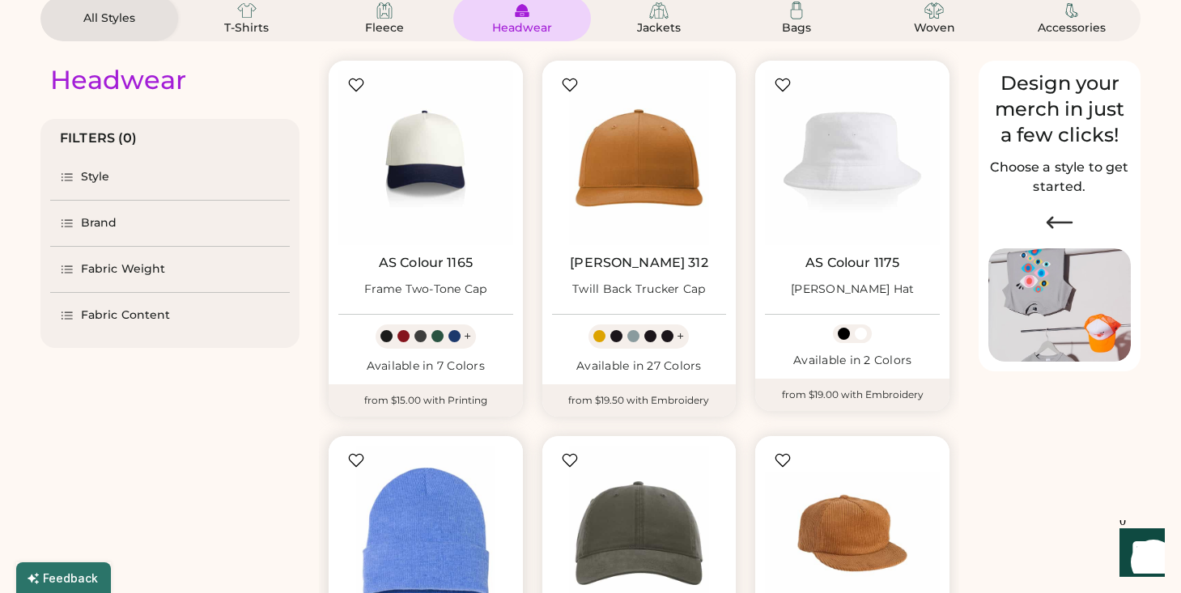
scroll to position [0, 0]
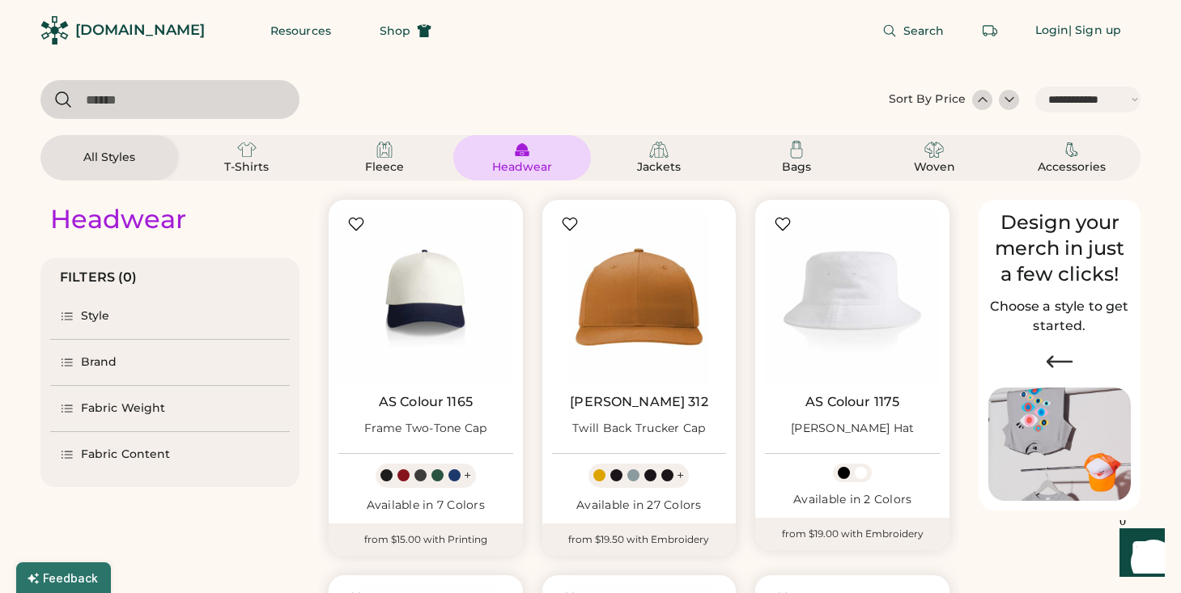
click at [168, 309] on div "Style" at bounding box center [170, 316] width 240 height 45
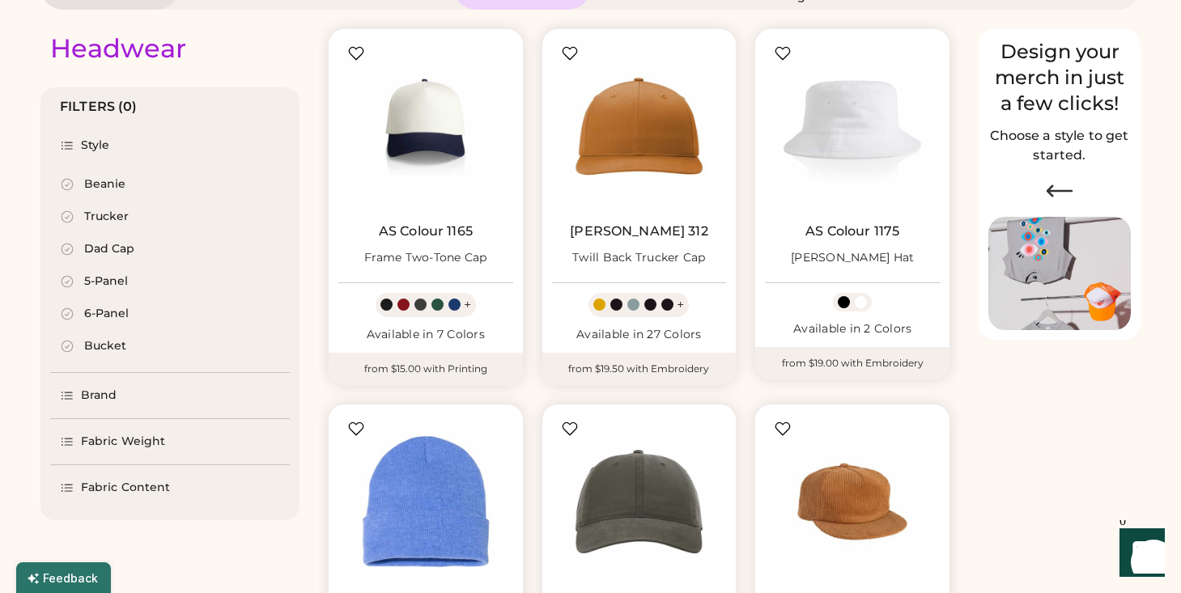
scroll to position [227, 0]
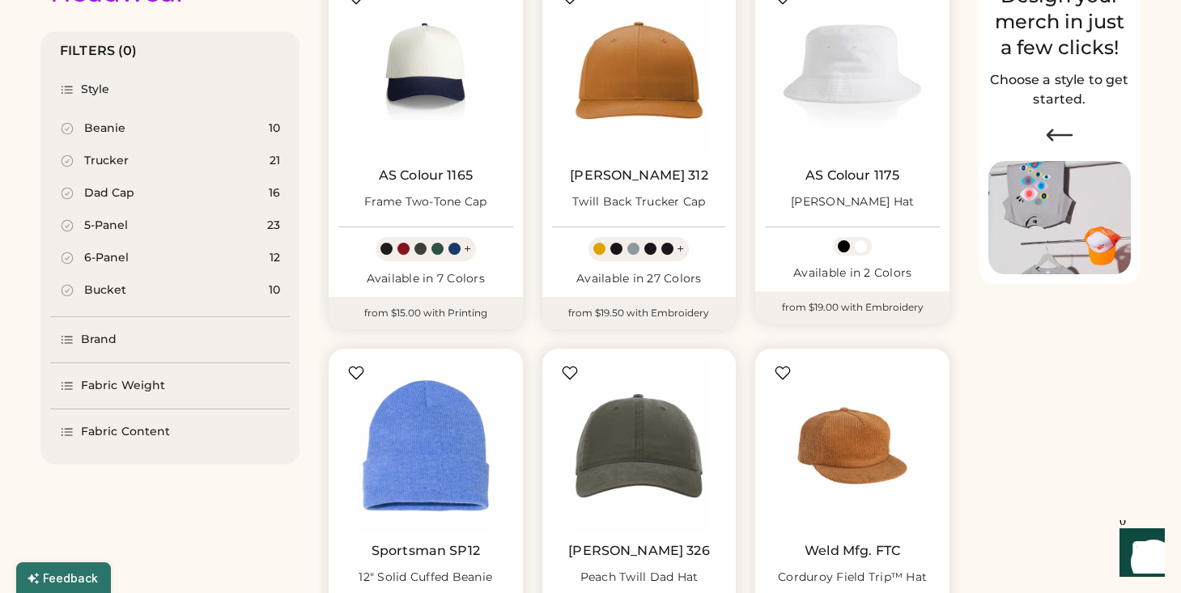
click at [144, 390] on div "Fabric Weight" at bounding box center [123, 386] width 84 height 16
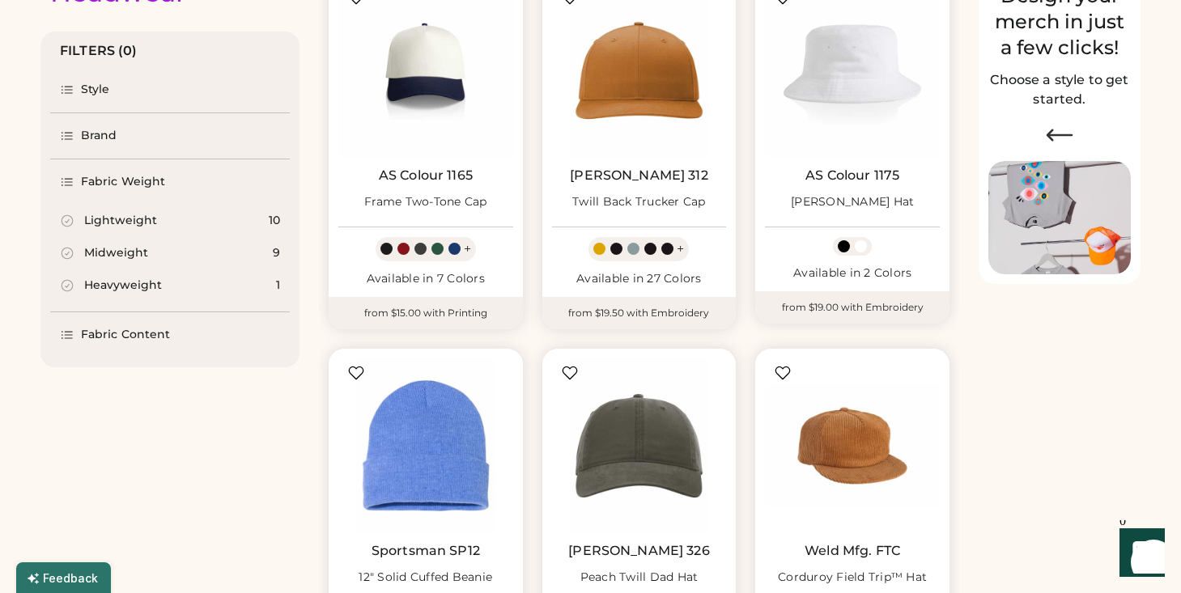
click at [141, 226] on div "Lightweight" at bounding box center [120, 221] width 73 height 16
select select "*"
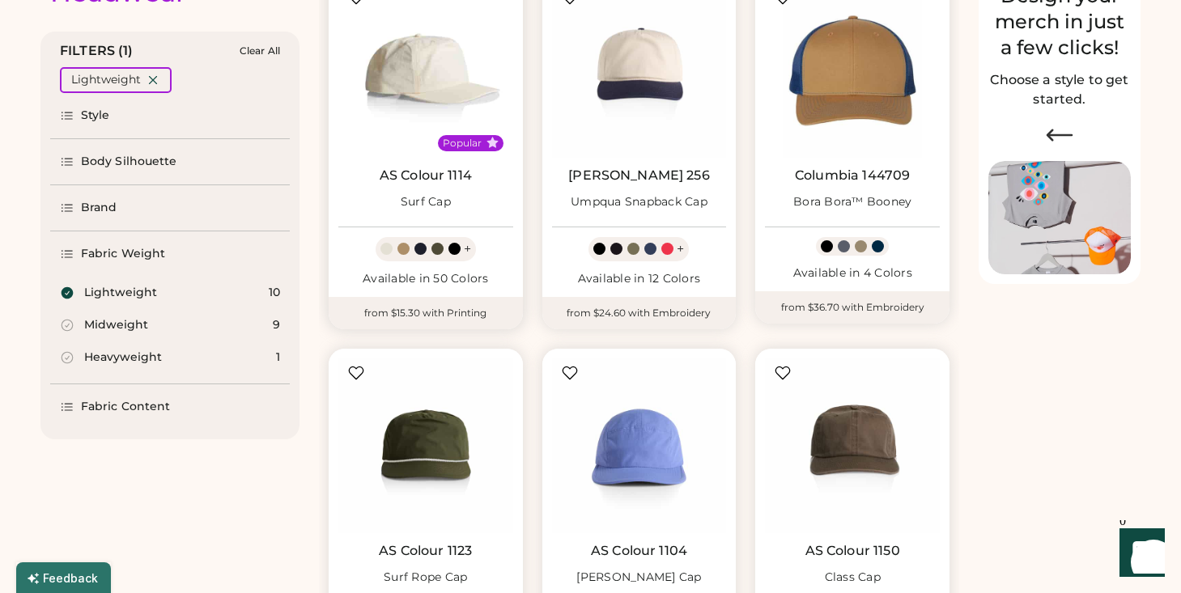
click at [418, 100] on img at bounding box center [425, 70] width 175 height 175
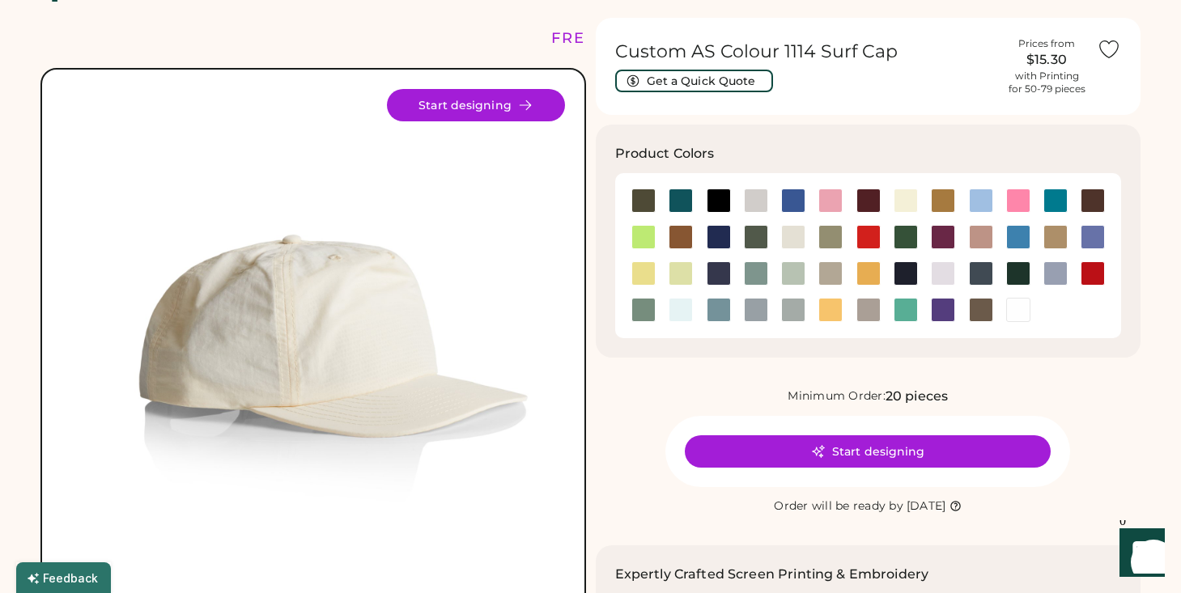
scroll to position [46, 0]
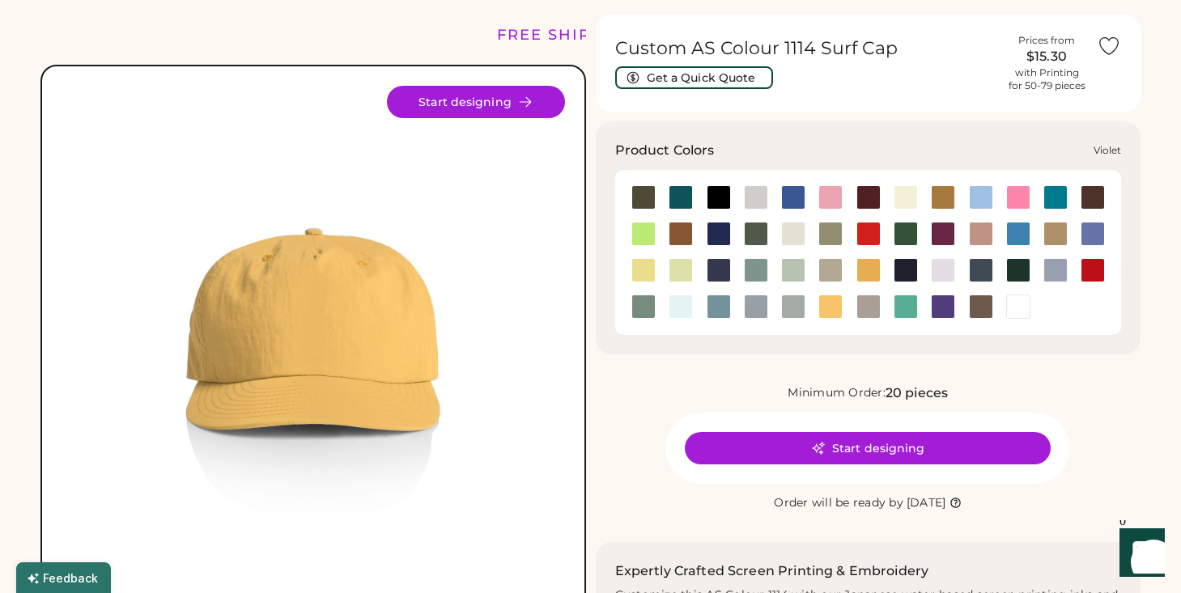
click at [941, 303] on div at bounding box center [943, 307] width 24 height 24
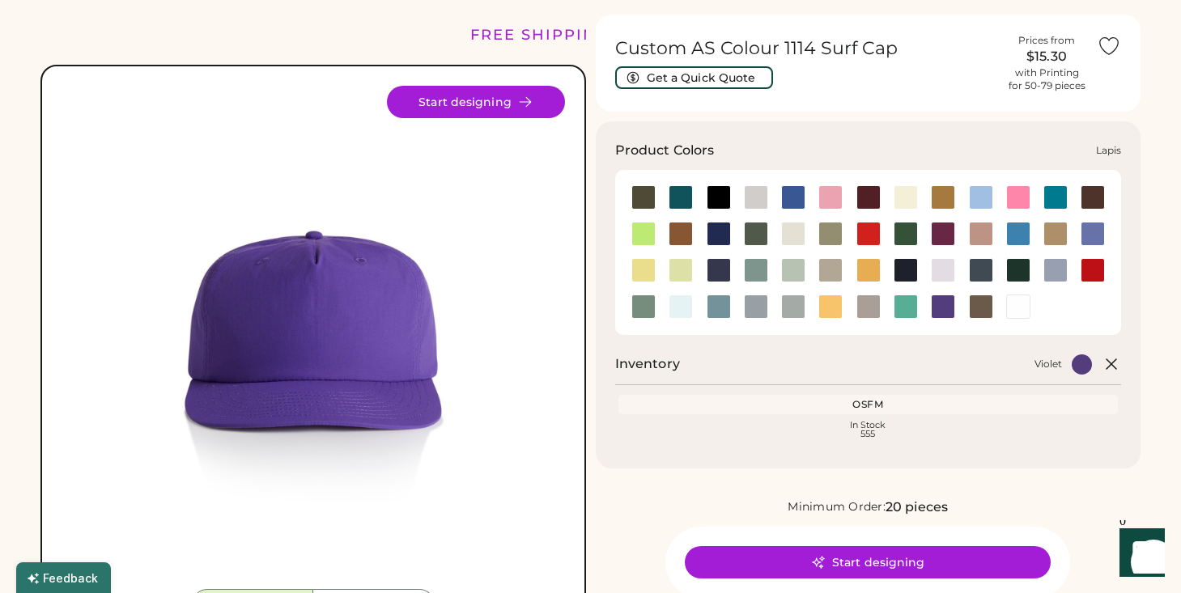
click at [1098, 227] on div at bounding box center [1092, 234] width 24 height 24
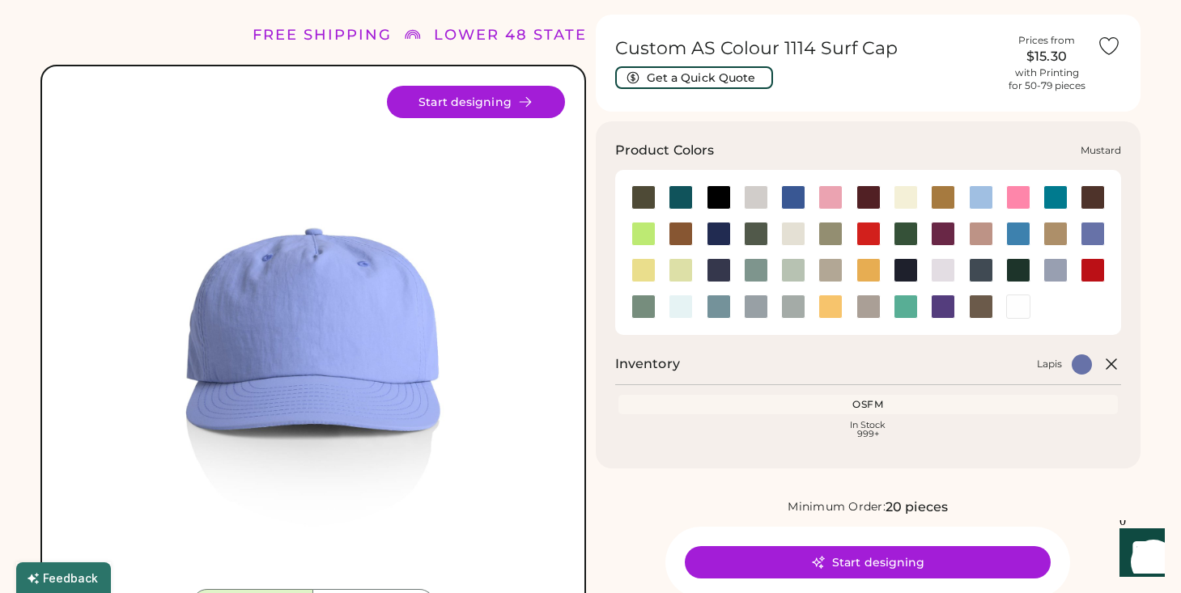
click at [866, 267] on div at bounding box center [868, 270] width 24 height 24
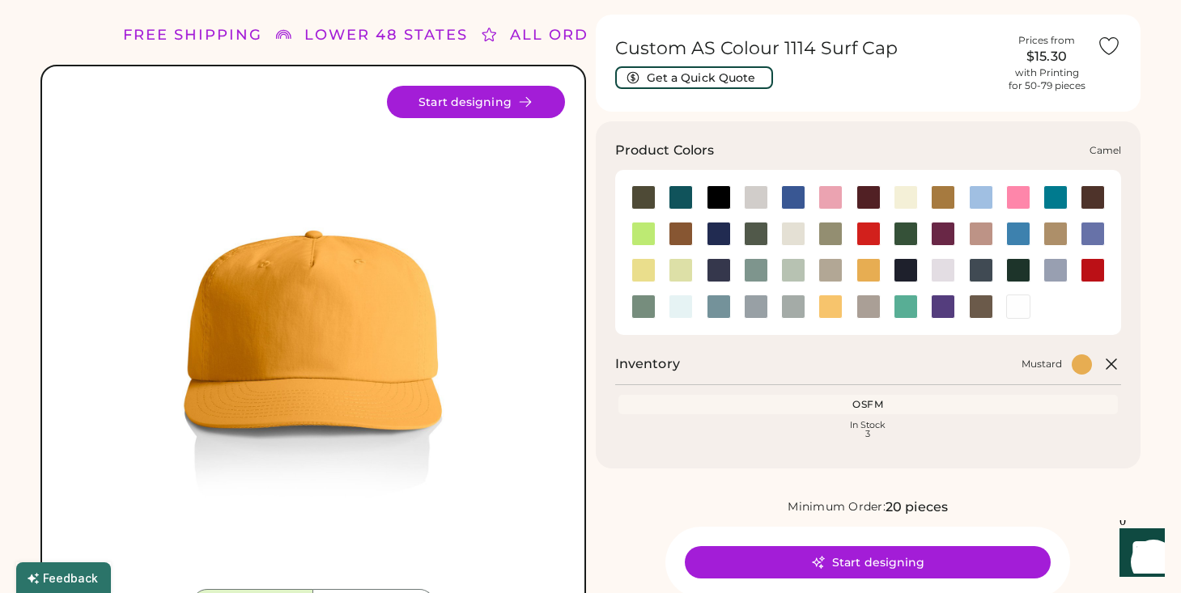
click at [946, 200] on div at bounding box center [943, 197] width 24 height 24
